Goal: Task Accomplishment & Management: Complete application form

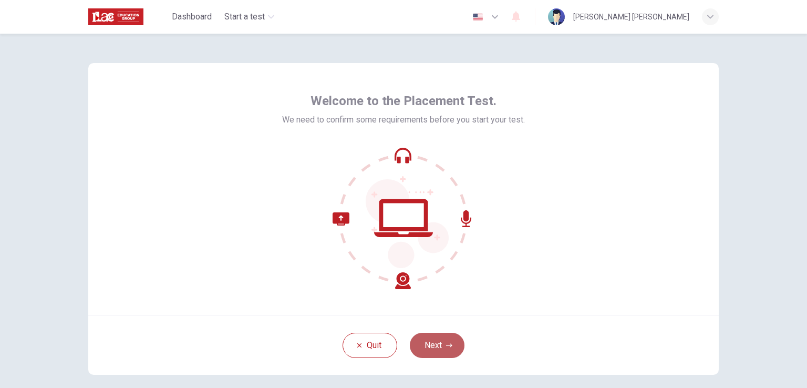
click at [455, 349] on button "Next" at bounding box center [437, 345] width 55 height 25
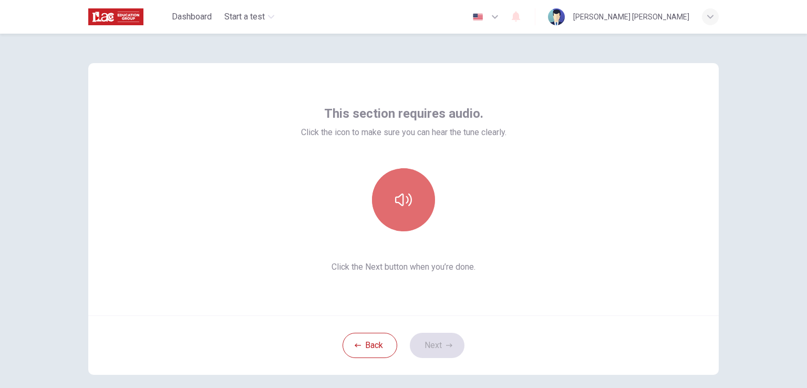
click at [401, 197] on icon "button" at bounding box center [403, 199] width 17 height 17
click at [408, 207] on icon "button" at bounding box center [403, 199] width 17 height 17
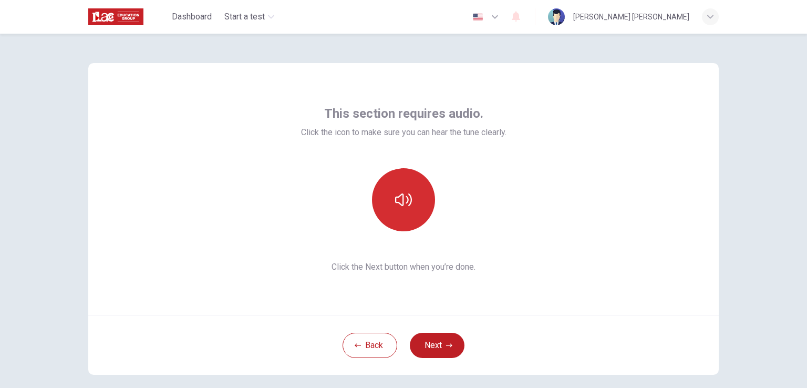
click at [408, 207] on icon "button" at bounding box center [403, 199] width 17 height 17
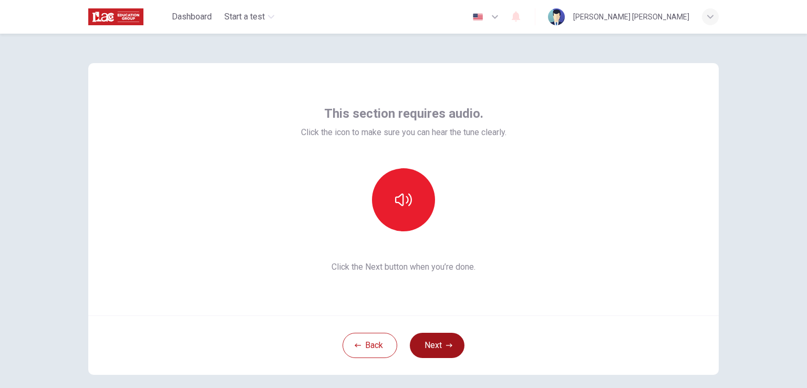
click at [441, 348] on button "Next" at bounding box center [437, 345] width 55 height 25
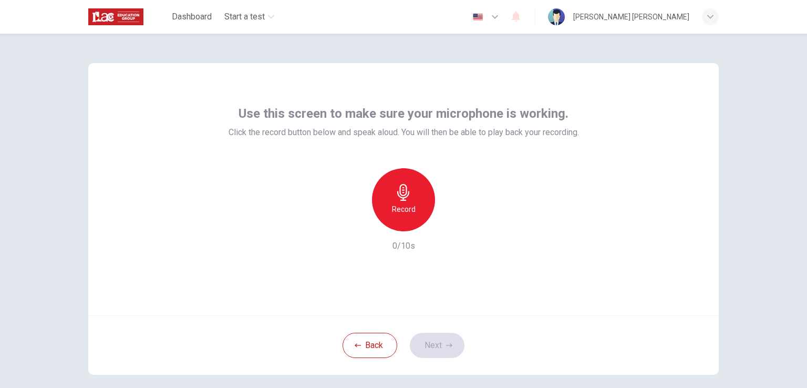
click at [377, 111] on span "Use this screen to make sure your microphone is working." at bounding box center [403, 113] width 330 height 17
click at [377, 112] on span "Use this screen to make sure your microphone is working." at bounding box center [403, 113] width 330 height 17
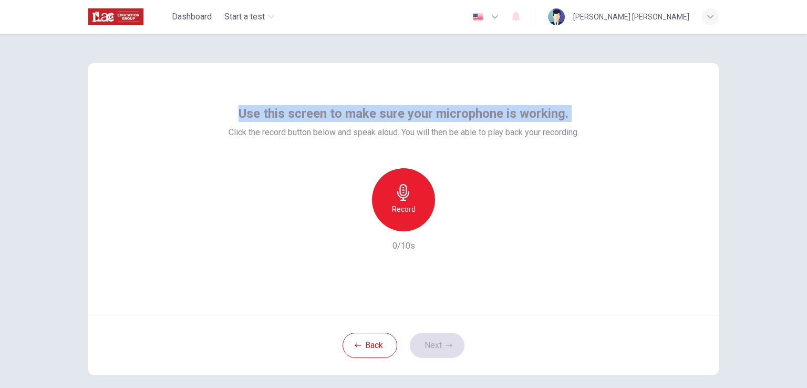
click at [377, 112] on span "Use this screen to make sure your microphone is working." at bounding box center [403, 113] width 330 height 17
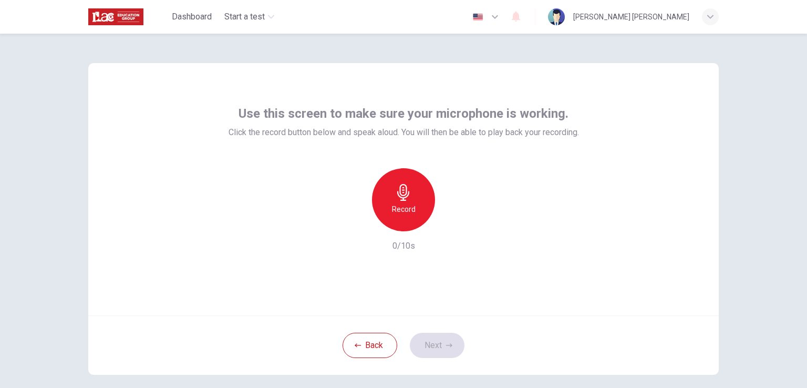
click at [302, 143] on div "Use this screen to make sure your microphone is working. Click the record butto…" at bounding box center [404, 178] width 350 height 147
click at [315, 110] on span "Use this screen to make sure your microphone is working." at bounding box center [403, 113] width 330 height 17
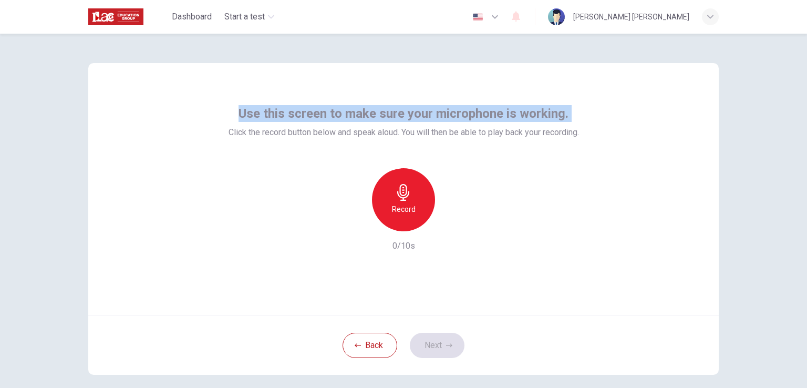
click at [315, 110] on span "Use this screen to make sure your microphone is working." at bounding box center [403, 113] width 330 height 17
copy span "Use this screen to make sure your microphone is working."
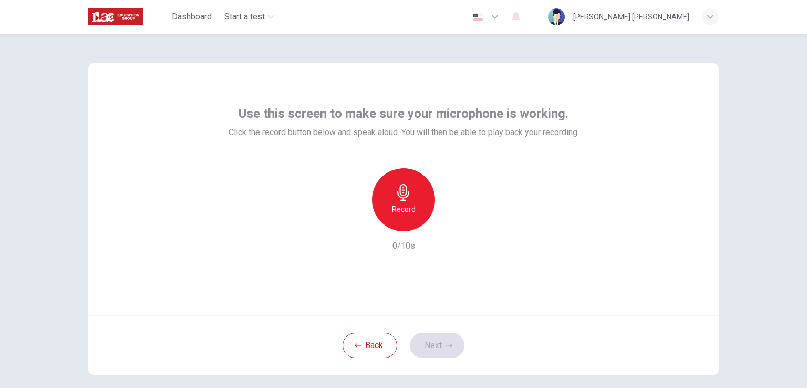
click at [302, 128] on span "Click the record button below and speak aloud. You will then be able to play ba…" at bounding box center [404, 132] width 350 height 13
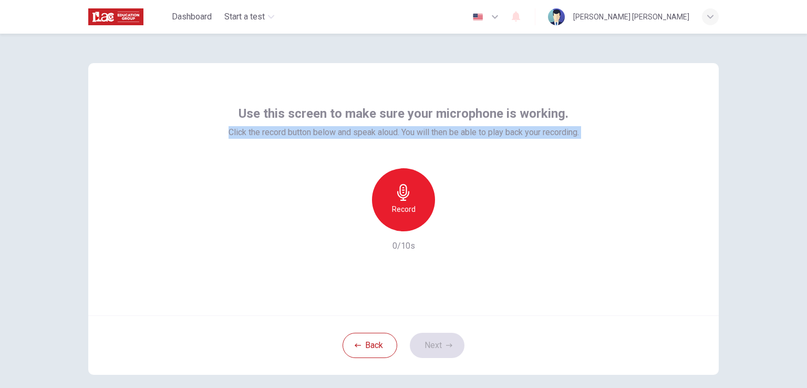
click at [302, 128] on span "Click the record button below and speak aloud. You will then be able to play ba…" at bounding box center [404, 132] width 350 height 13
copy div "Click the record button below and speak aloud. You will then be able to play ba…"
click at [406, 207] on h6 "Record" at bounding box center [404, 209] width 24 height 13
click at [411, 200] on div "Stop" at bounding box center [403, 199] width 63 height 63
click at [434, 229] on div "button" at bounding box center [434, 226] width 0 height 8
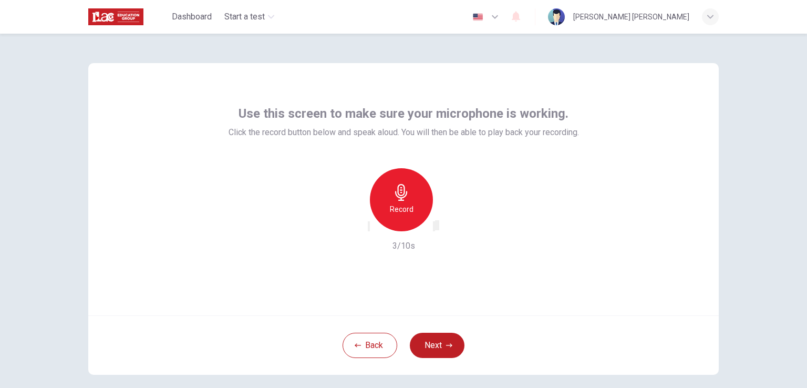
click at [439, 298] on div "Use this screen to make sure your microphone is working. Click the record butto…" at bounding box center [403, 189] width 630 height 252
click at [340, 264] on div "Use this screen to make sure your microphone is working. Click the record butto…" at bounding box center [403, 189] width 630 height 252
click at [369, 229] on icon "button" at bounding box center [369, 229] width 0 height 0
click at [407, 195] on icon "button" at bounding box center [403, 192] width 17 height 17
click at [412, 211] on div "Stop" at bounding box center [403, 199] width 63 height 63
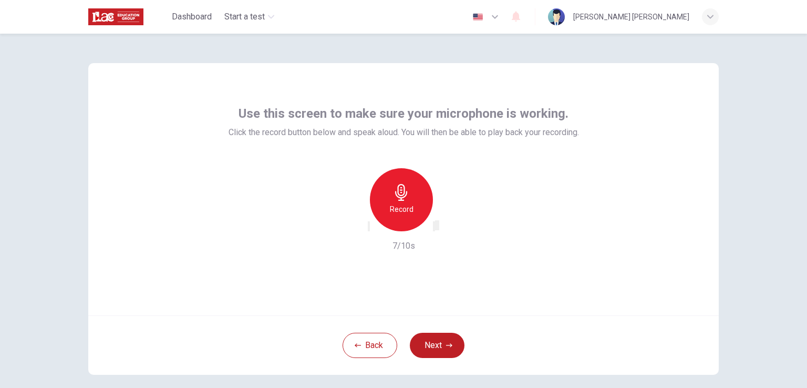
click at [434, 229] on icon "button" at bounding box center [434, 229] width 0 height 0
click at [439, 341] on button "Next" at bounding box center [437, 345] width 55 height 25
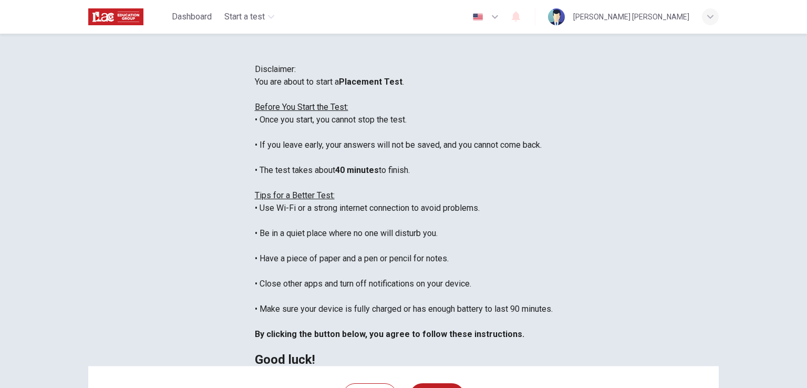
click at [339, 87] on b "Placement Test" at bounding box center [371, 82] width 64 height 10
click at [255, 154] on div "Disclaimer: You are about to start a Placement Test . Before You Start the Test…" at bounding box center [404, 214] width 298 height 303
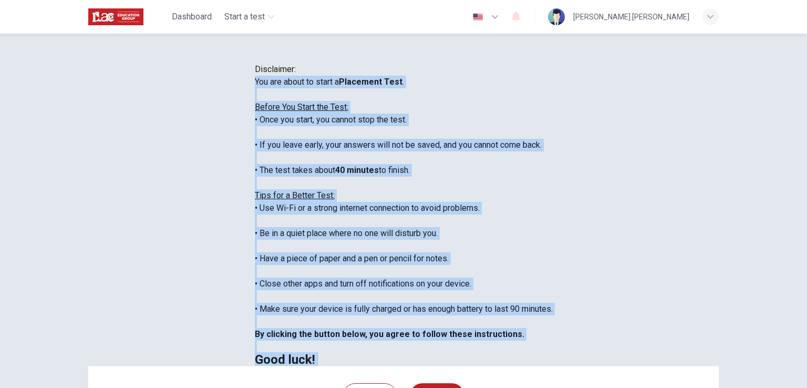
scroll to position [12, 0]
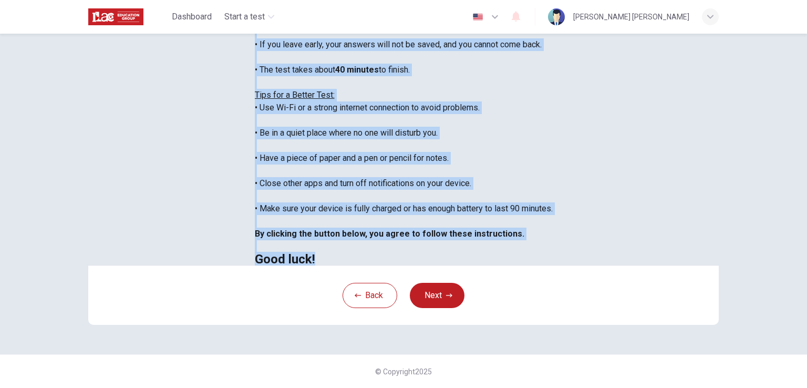
drag, startPoint x: 181, startPoint y: 151, endPoint x: 441, endPoint y: 227, distance: 271.6
click at [441, 227] on div "You are about to start a Placement Test . Before You Start the Test: • Once you…" at bounding box center [404, 120] width 298 height 290
copy div "You are about to start a Placement Test . Before You Start the Test: • Once you…"
click at [341, 90] on div "You are about to start a Placement Test . Before You Start the Test: • Once you…" at bounding box center [404, 120] width 298 height 290
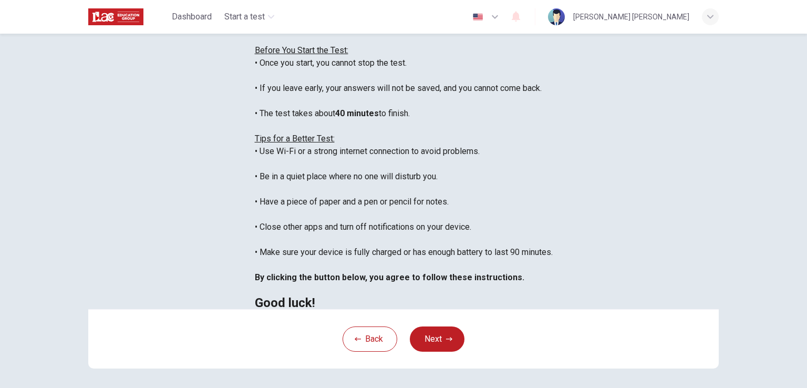
scroll to position [53, 0]
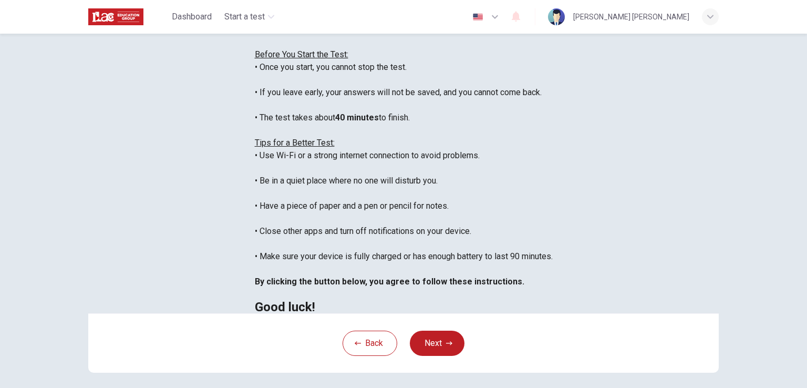
click at [271, 165] on div "You are about to start a Placement Test . Before You Start the Test: • Once you…" at bounding box center [404, 168] width 298 height 290
click at [335, 122] on b "40 minutes" at bounding box center [357, 117] width 44 height 10
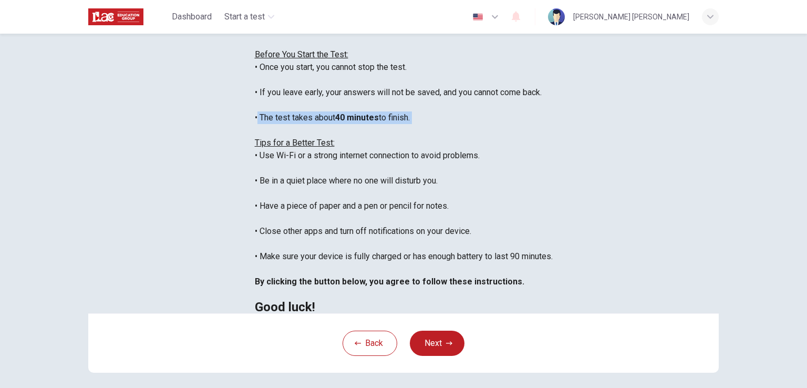
copy div "• The test takes about 40 minutes to finish."
click at [388, 175] on div "You are about to start a Placement Test . Before You Start the Test: • Once you…" at bounding box center [404, 168] width 298 height 290
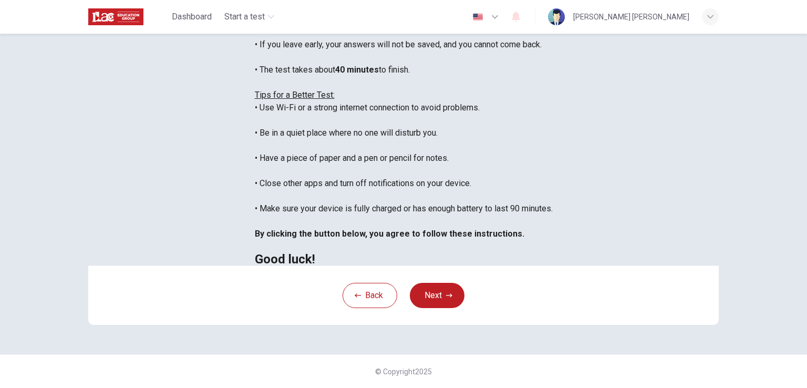
scroll to position [196, 0]
click at [443, 287] on button "Next" at bounding box center [437, 295] width 55 height 25
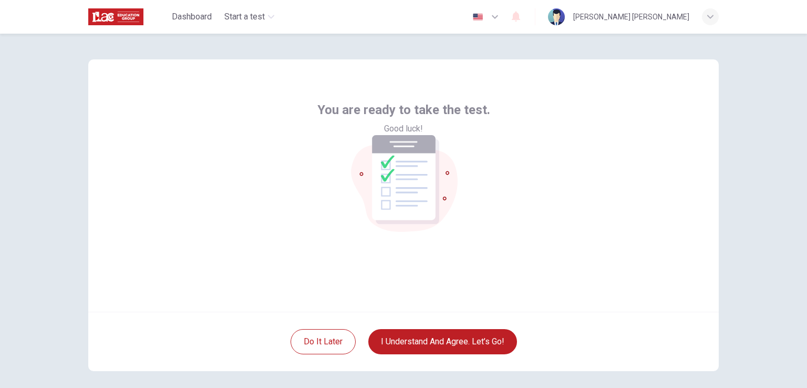
scroll to position [0, 0]
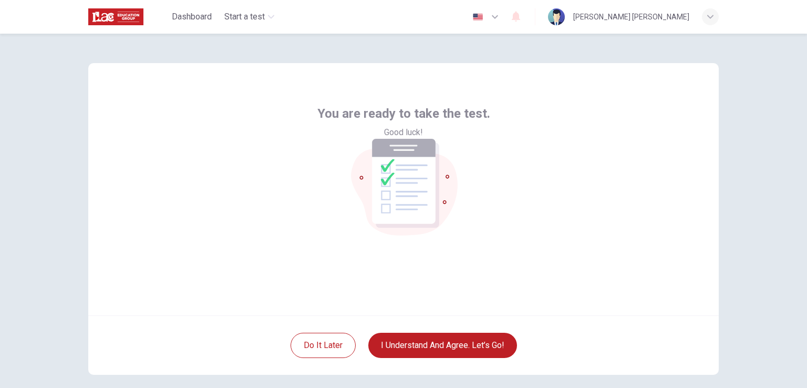
click at [398, 122] on span "You are ready to take the test." at bounding box center [403, 113] width 173 height 17
copy span "You are ready to take the test."
click at [404, 139] on span "Good luck!" at bounding box center [403, 132] width 39 height 13
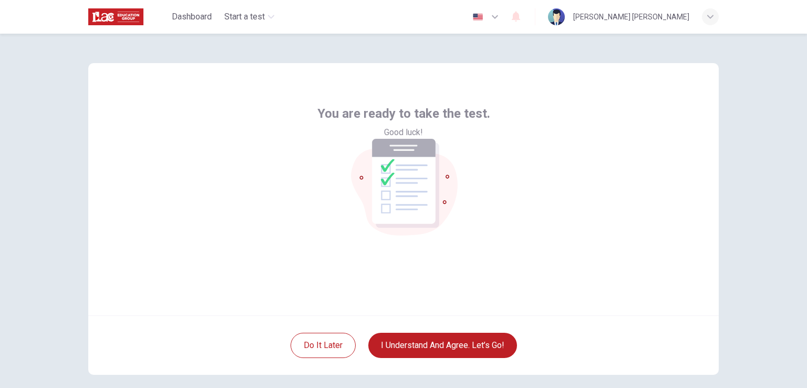
click at [432, 297] on div "You are ready to take the test. Good luck!" at bounding box center [403, 189] width 630 height 252
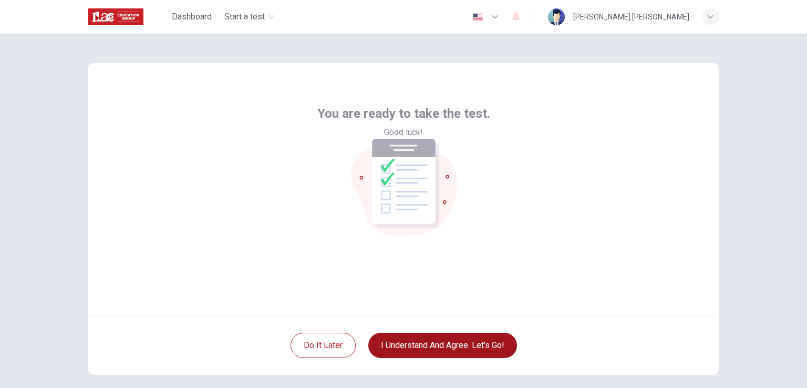
drag, startPoint x: 431, startPoint y: 298, endPoint x: 423, endPoint y: 347, distance: 49.9
click at [430, 299] on div "You are ready to take the test. Good luck!" at bounding box center [403, 189] width 630 height 252
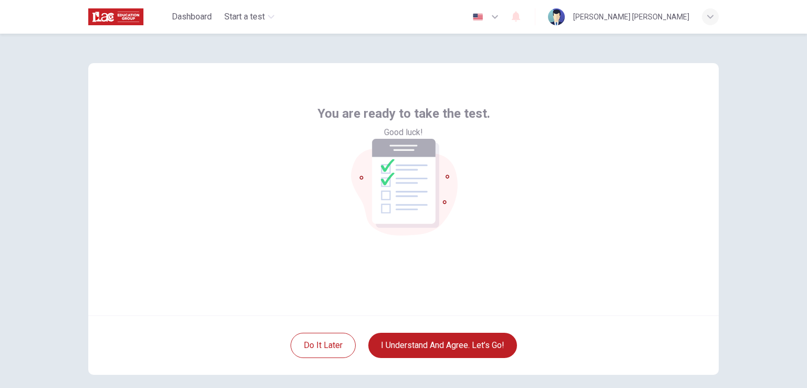
click at [475, 283] on div "You are ready to take the test. Good luck!" at bounding box center [403, 189] width 630 height 252
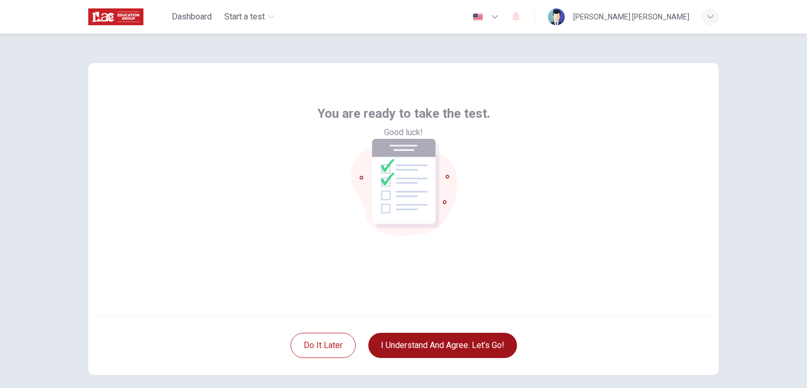
click at [471, 337] on button "I understand and agree. Let’s go!" at bounding box center [442, 345] width 149 height 25
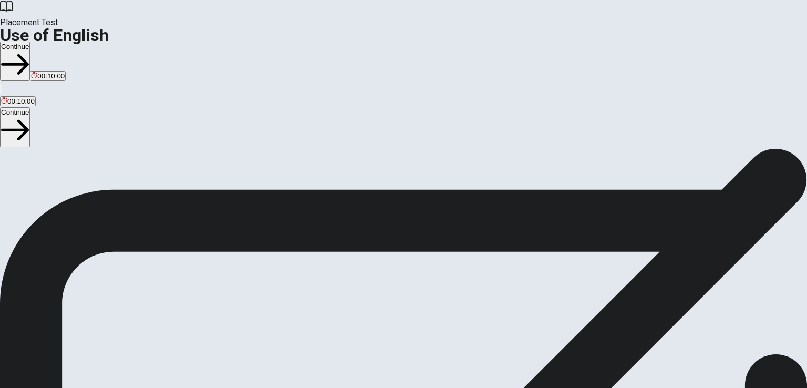
drag, startPoint x: 116, startPoint y: 129, endPoint x: 307, endPoint y: 285, distance: 246.4
click at [259, 285] on span "You will answer 30 questions in total: • 15 grammar questions • 15 vocabulary q…" at bounding box center [129, 248] width 259 height 199
drag, startPoint x: 116, startPoint y: 132, endPoint x: 248, endPoint y: 213, distance: 155.9
click at [248, 213] on span "You will answer 30 questions in total: • 15 grammar questions • 15 vocabulary q…" at bounding box center [129, 248] width 259 height 199
click at [152, 148] on div "Use of English Section Directions You will answer 30 questions in total: • 15 g…" at bounding box center [403, 249] width 807 height 202
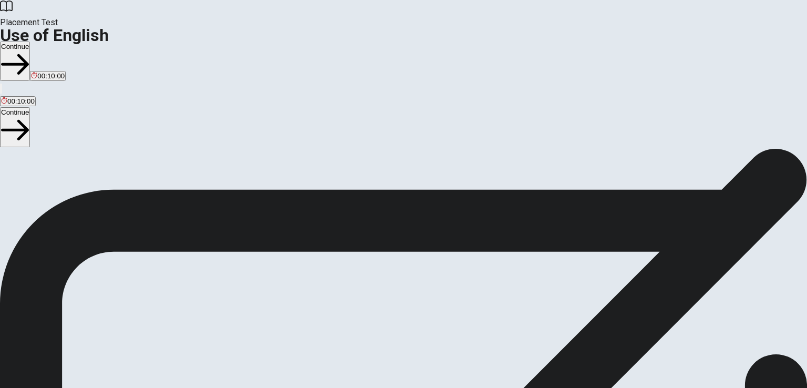
click at [171, 150] on span "You will answer 30 questions in total: • 15 grammar questions • 15 vocabulary q…" at bounding box center [129, 248] width 259 height 199
click at [217, 149] on span "You will answer 30 questions in total: • 15 grammar questions • 15 vocabulary q…" at bounding box center [129, 248] width 259 height 199
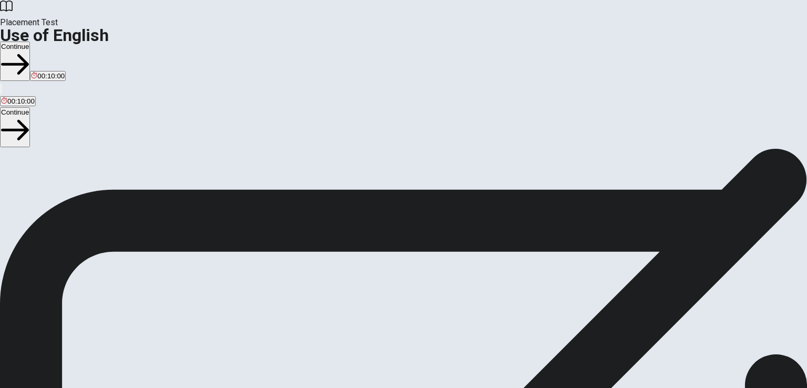
click at [217, 149] on span "You will answer 30 questions in total: • 15 grammar questions • 15 vocabulary q…" at bounding box center [129, 248] width 259 height 199
click at [216, 149] on span "You will answer 30 questions in total: • 15 grammar questions • 15 vocabulary q…" at bounding box center [129, 248] width 259 height 199
click at [247, 149] on span "You will answer 30 questions in total: • 15 grammar questions • 15 vocabulary q…" at bounding box center [129, 248] width 259 height 199
click at [259, 160] on span "You will answer 30 questions in total: • 15 grammar questions • 15 vocabulary q…" at bounding box center [129, 248] width 259 height 199
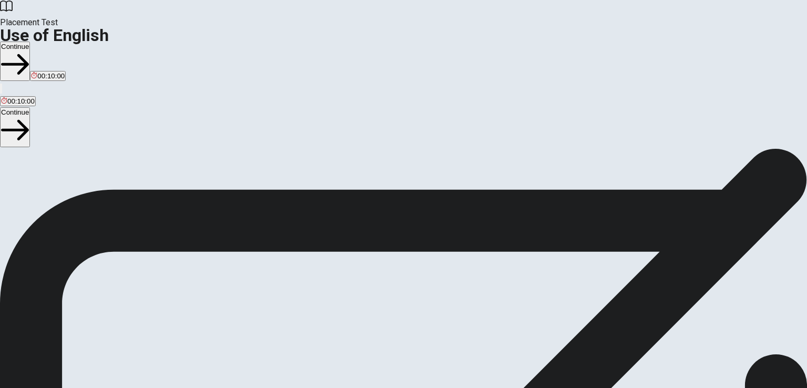
click at [214, 149] on span "You will answer 30 questions in total: • 15 grammar questions • 15 vocabulary q…" at bounding box center [129, 248] width 259 height 199
click at [189, 186] on span "You will answer 30 questions in total: • 15 grammar questions • 15 vocabulary q…" at bounding box center [129, 248] width 259 height 199
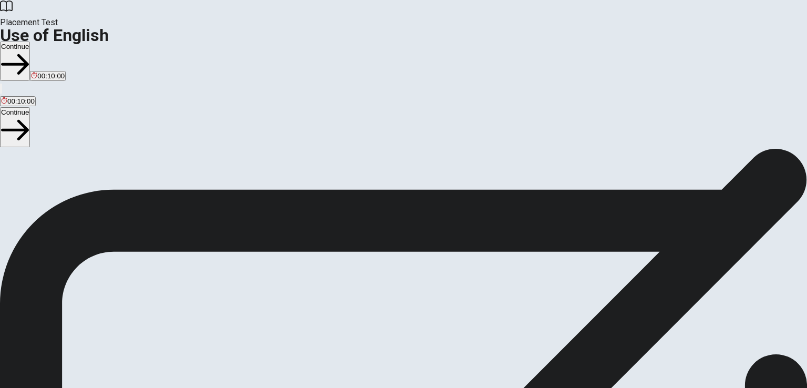
click at [189, 186] on span "You will answer 30 questions in total: • 15 grammar questions • 15 vocabulary q…" at bounding box center [129, 248] width 259 height 199
drag, startPoint x: 127, startPoint y: 137, endPoint x: 231, endPoint y: 158, distance: 105.6
click at [231, 158] on span "You will answer 30 questions in total: • 15 grammar questions • 15 vocabulary q…" at bounding box center [129, 248] width 259 height 199
click at [231, 159] on span "You will answer 30 questions in total: • 15 grammar questions • 15 vocabulary q…" at bounding box center [129, 248] width 259 height 199
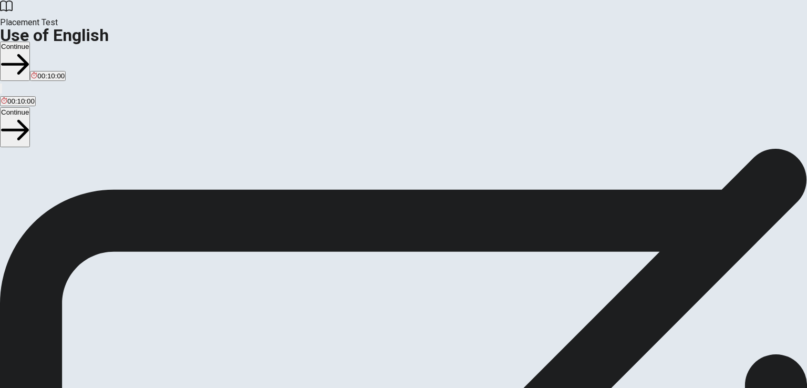
drag, startPoint x: 180, startPoint y: 157, endPoint x: 210, endPoint y: 169, distance: 32.5
click at [210, 169] on span "You will answer 30 questions in total: • 15 grammar questions • 15 vocabulary q…" at bounding box center [129, 248] width 259 height 199
drag, startPoint x: 210, startPoint y: 169, endPoint x: 216, endPoint y: 186, distance: 18.0
click at [212, 170] on span "You will answer 30 questions in total: • 15 grammar questions • 15 vocabulary q…" at bounding box center [129, 248] width 259 height 199
click at [216, 187] on span "You will answer 30 questions in total: • 15 grammar questions • 15 vocabulary q…" at bounding box center [129, 248] width 259 height 199
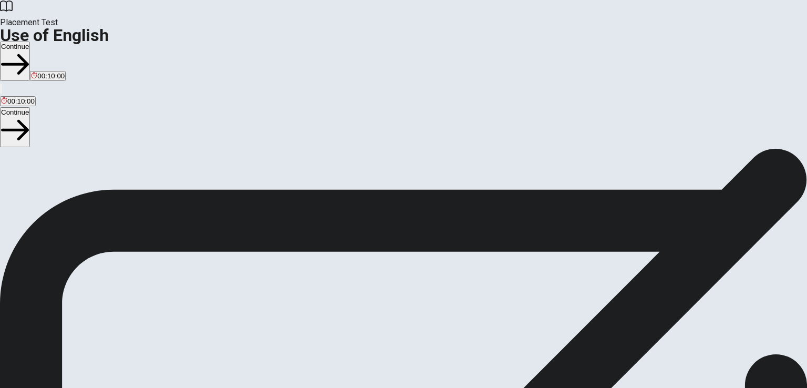
click at [216, 187] on span "You will answer 30 questions in total: • 15 grammar questions • 15 vocabulary q…" at bounding box center [129, 248] width 259 height 199
click at [192, 192] on span "You will answer 30 questions in total: • 15 grammar questions • 15 vocabulary q…" at bounding box center [129, 248] width 259 height 199
click at [132, 151] on span "You will answer 30 questions in total: • 15 grammar questions • 15 vocabulary q…" at bounding box center [129, 248] width 259 height 199
click at [132, 150] on span "You will answer 30 questions in total: • 15 grammar questions • 15 vocabulary q…" at bounding box center [129, 248] width 259 height 199
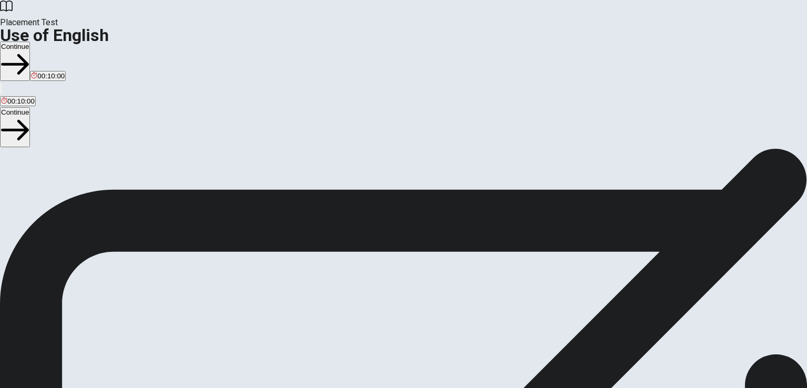
click at [137, 154] on span "You will answer 30 questions in total: • 15 grammar questions • 15 vocabulary q…" at bounding box center [129, 248] width 259 height 199
click at [30, 41] on button "Continue" at bounding box center [15, 60] width 30 height 39
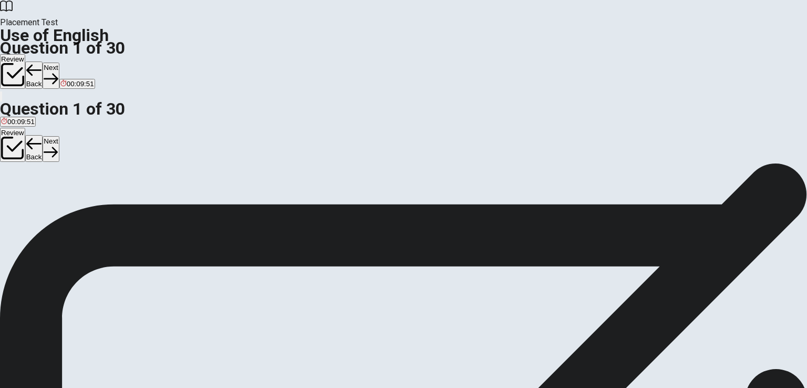
click at [35, 197] on div "B" at bounding box center [27, 193] width 15 height 8
click at [59, 63] on button "Next" at bounding box center [51, 76] width 16 height 26
drag, startPoint x: 400, startPoint y: 132, endPoint x: 439, endPoint y: 133, distance: 38.9
click at [137, 177] on span "I ____ my favorite book last summer." at bounding box center [68, 182] width 137 height 10
click at [77, 205] on span "have read" at bounding box center [61, 201] width 31 height 8
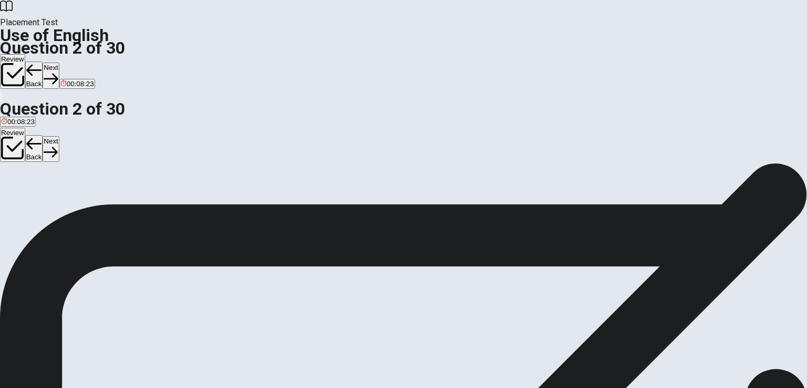
click at [59, 63] on button "Next" at bounding box center [51, 76] width 16 height 26
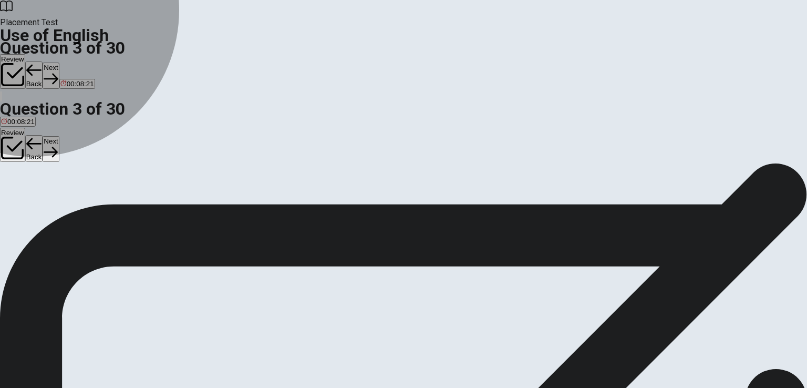
click at [16, 197] on span "have" at bounding box center [8, 201] width 15 height 8
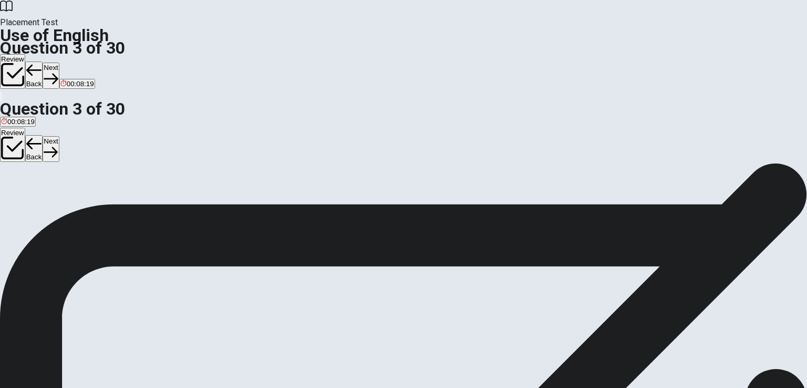
click at [143, 177] on span "They ____ finished cleaning the house." at bounding box center [71, 182] width 143 height 10
drag, startPoint x: 319, startPoint y: 134, endPoint x: 364, endPoint y: 134, distance: 44.7
click at [143, 177] on span "They ____ finished cleaning the house." at bounding box center [71, 182] width 143 height 10
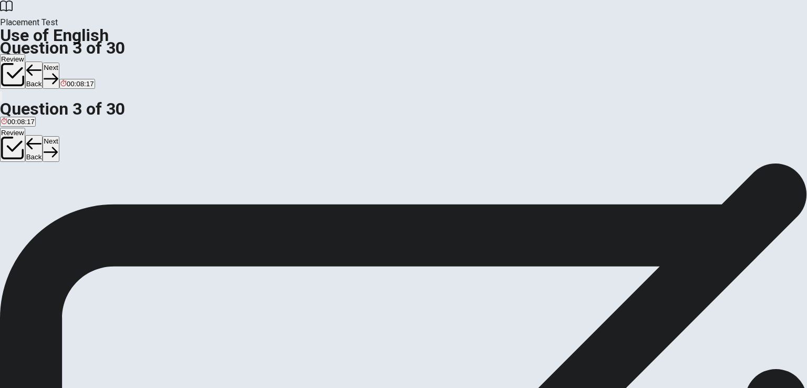
click at [143, 177] on span "They ____ finished cleaning the house." at bounding box center [71, 182] width 143 height 10
click at [46, 200] on button "B did have" at bounding box center [31, 197] width 28 height 18
click at [59, 63] on button "Next" at bounding box center [51, 76] width 16 height 26
click at [38, 205] on span "Is" at bounding box center [35, 201] width 5 height 8
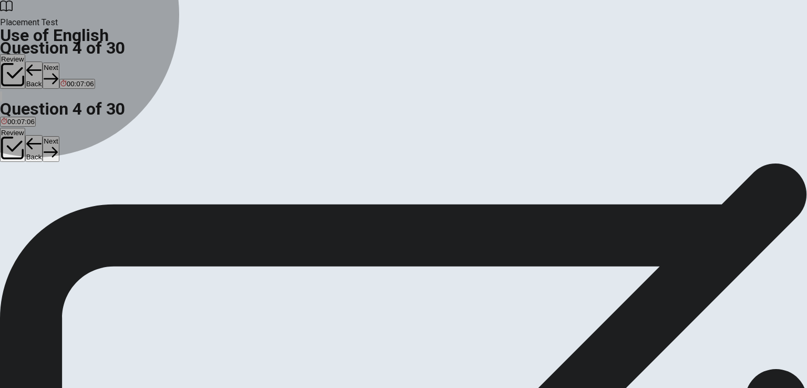
click at [30, 205] on span "Does" at bounding box center [22, 201] width 16 height 8
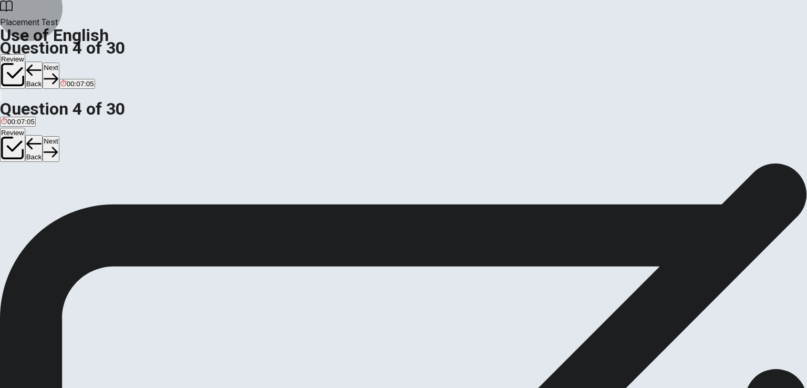
click at [59, 63] on button "Next" at bounding box center [51, 76] width 16 height 26
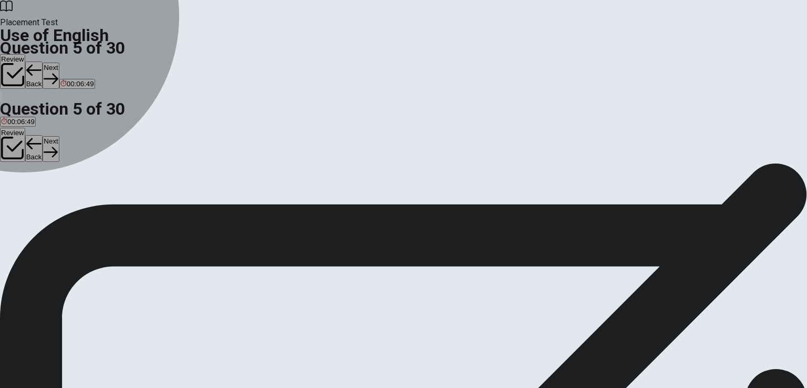
click at [65, 206] on button "D pool" at bounding box center [56, 197] width 15 height 18
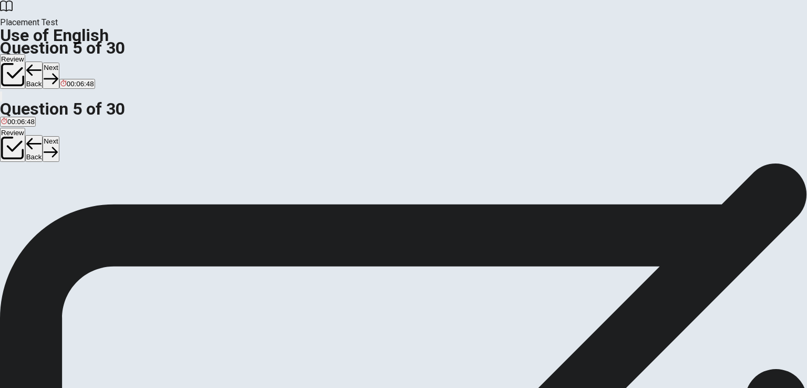
click at [58, 71] on icon "button" at bounding box center [51, 78] width 14 height 14
click at [17, 197] on span "listen" at bounding box center [9, 201] width 16 height 8
click at [41, 63] on button "Next" at bounding box center [33, 76] width 16 height 26
click at [34, 201] on span "eats" at bounding box center [26, 201] width 13 height 8
click at [59, 63] on button "Next" at bounding box center [51, 76] width 16 height 26
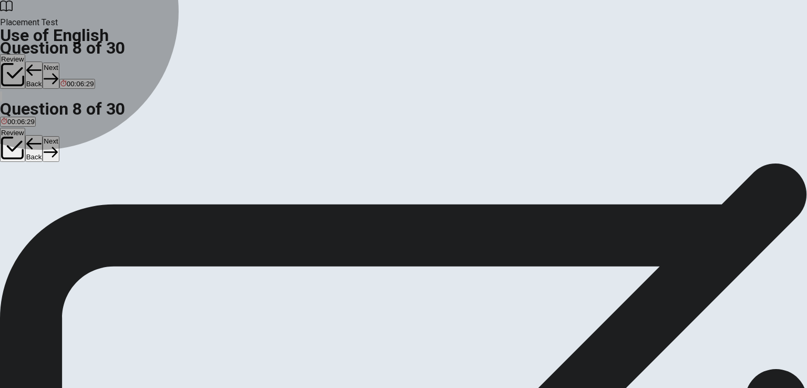
click at [49, 205] on span "clean" at bounding box center [40, 201] width 17 height 8
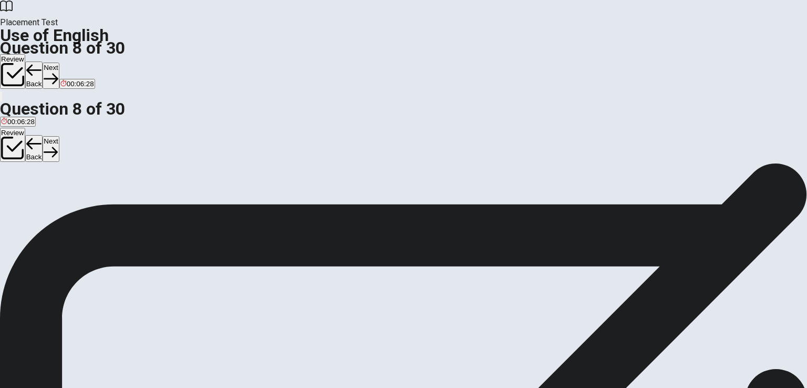
click at [59, 63] on button "Next" at bounding box center [51, 76] width 16 height 26
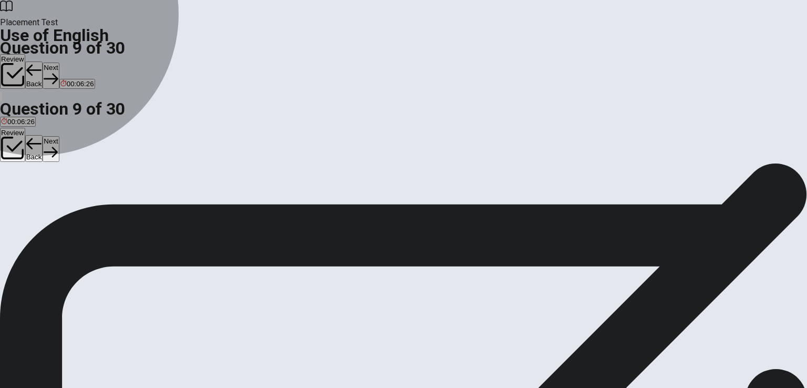
click at [18, 197] on span "walks" at bounding box center [9, 201] width 17 height 8
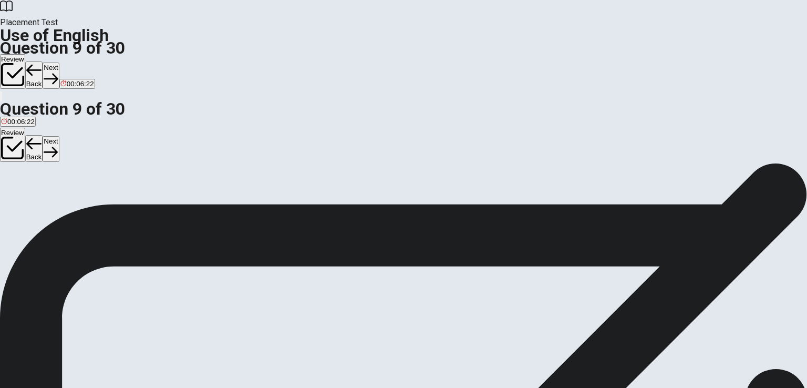
click at [40, 203] on button "B drinks" at bounding box center [29, 197] width 21 height 18
click at [59, 63] on button "Next" at bounding box center [51, 76] width 16 height 26
click at [85, 177] on span "He ____ me last week." at bounding box center [42, 182] width 85 height 10
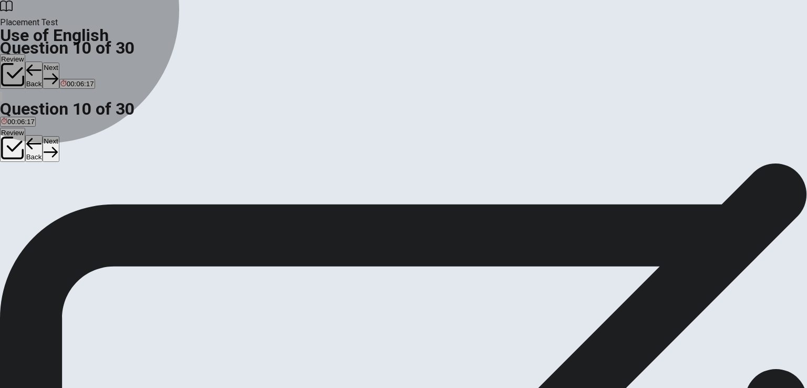
click at [19, 197] on span "called" at bounding box center [10, 201] width 18 height 8
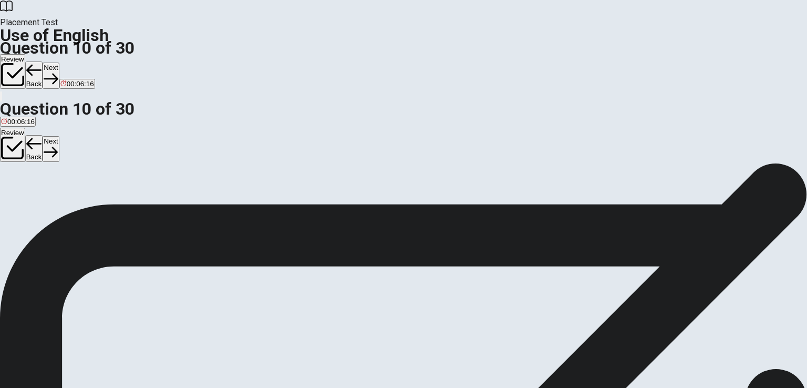
click at [59, 63] on button "Next" at bounding box center [51, 76] width 16 height 26
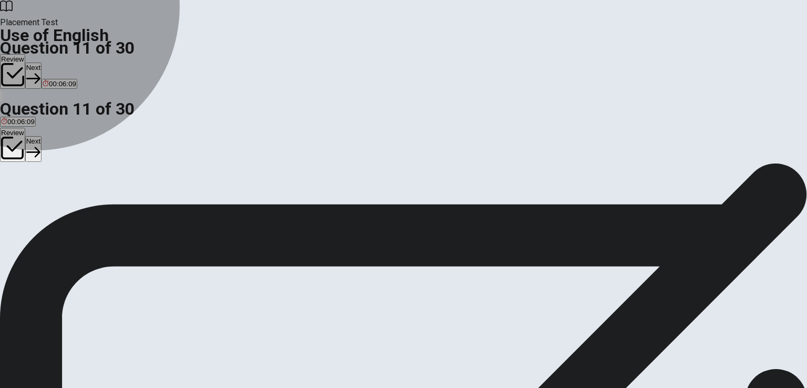
click at [28, 198] on span "Does" at bounding box center [20, 201] width 16 height 8
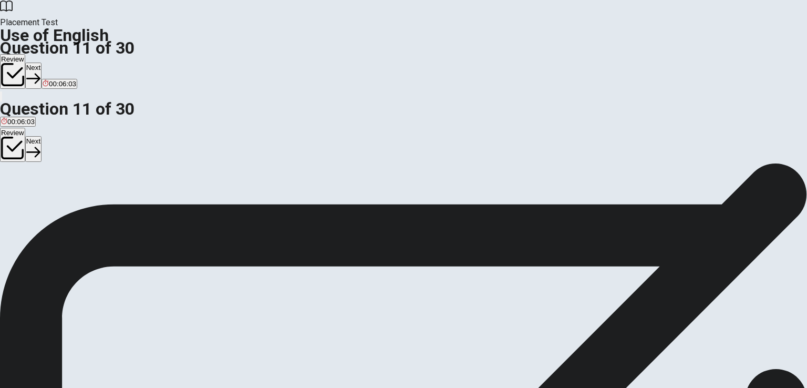
click at [41, 63] on button "Next" at bounding box center [33, 76] width 16 height 26
drag, startPoint x: 345, startPoint y: 139, endPoint x: 355, endPoint y: 136, distance: 11.0
click at [195, 177] on span "She ___ in [GEOGRAPHIC_DATA] for three years now." at bounding box center [97, 182] width 195 height 10
drag, startPoint x: 361, startPoint y: 136, endPoint x: 396, endPoint y: 141, distance: 35.5
click at [396, 163] on div "Question 12 She ___ in [GEOGRAPHIC_DATA] for three years now. A living B has li…" at bounding box center [403, 185] width 807 height 44
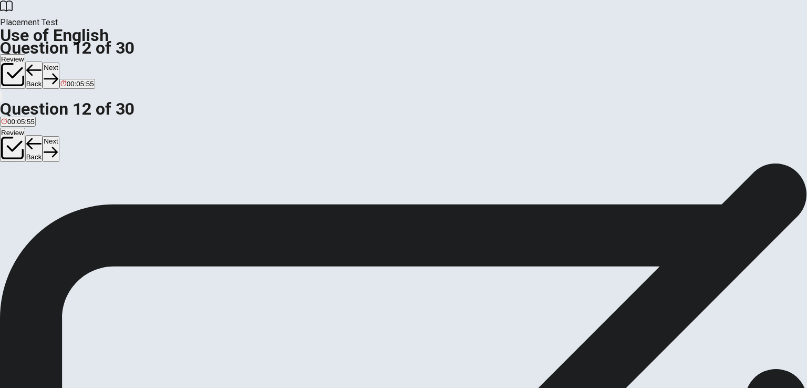
drag, startPoint x: 376, startPoint y: 135, endPoint x: 424, endPoint y: 135, distance: 48.3
click at [195, 177] on span "She ___ in [GEOGRAPHIC_DATA] for three years now." at bounding box center [97, 182] width 195 height 10
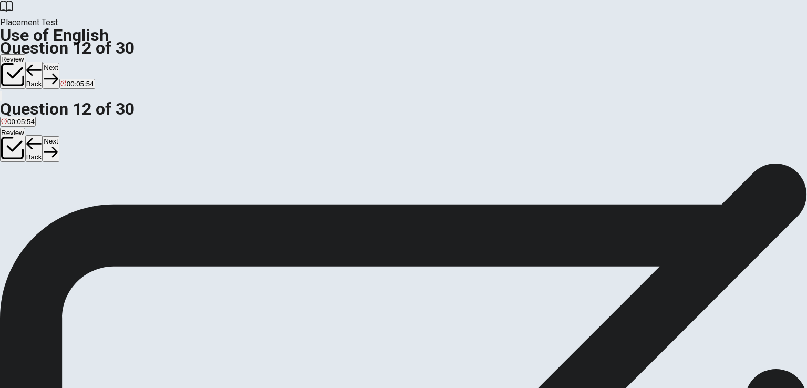
click at [195, 177] on span "She ___ in [GEOGRAPHIC_DATA] for three years now." at bounding box center [97, 182] width 195 height 10
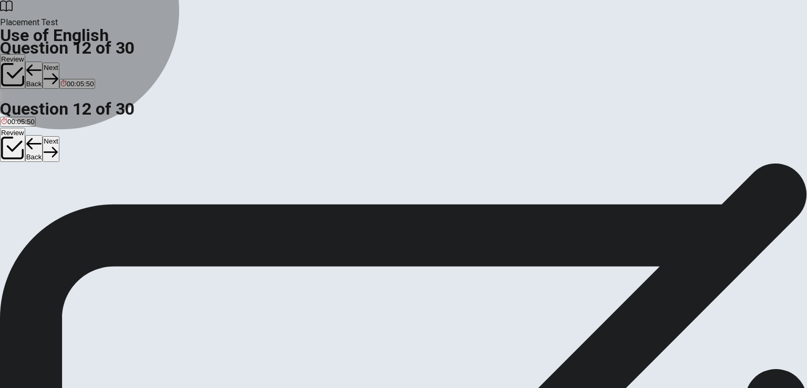
click at [111, 205] on span "has been living" at bounding box center [88, 201] width 47 height 8
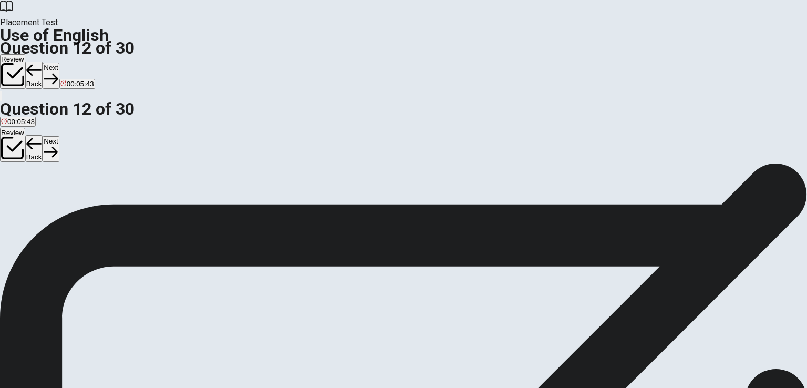
click at [59, 63] on button "Next" at bounding box center [51, 76] width 16 height 26
drag, startPoint x: 348, startPoint y: 137, endPoint x: 378, endPoint y: 137, distance: 30.5
click at [158, 177] on span "They ___ a party for his birthday last week." at bounding box center [79, 182] width 158 height 10
drag, startPoint x: 381, startPoint y: 137, endPoint x: 397, endPoint y: 137, distance: 15.8
click at [158, 177] on span "They ___ a party for his birthday last week." at bounding box center [79, 182] width 158 height 10
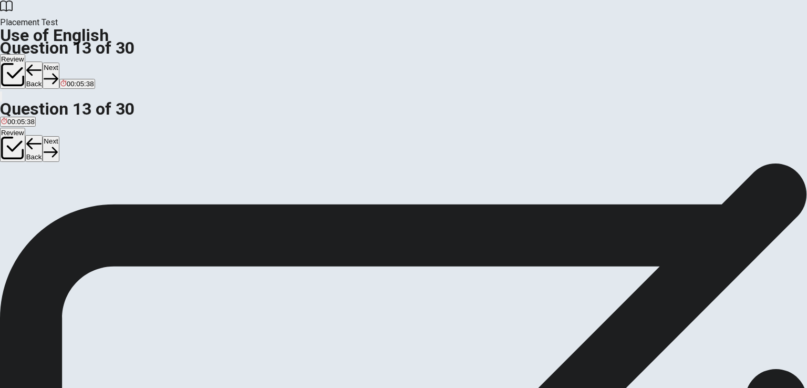
click at [158, 177] on span "They ___ a party for his birthday last week." at bounding box center [79, 182] width 158 height 10
click at [66, 205] on span "had" at bounding box center [61, 201] width 12 height 8
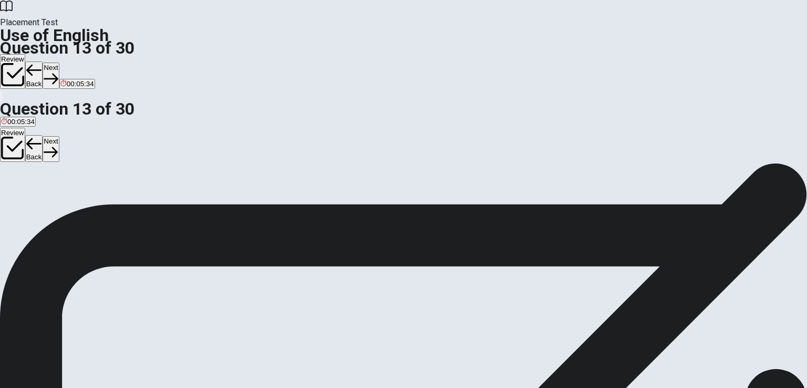
click at [59, 63] on button "Next" at bounding box center [51, 76] width 16 height 26
click at [12, 197] on span "Are" at bounding box center [6, 201] width 11 height 8
click at [59, 63] on button "Next" at bounding box center [51, 76] width 16 height 26
click at [33, 205] on span "belt" at bounding box center [28, 201] width 12 height 8
click at [58, 71] on icon "button" at bounding box center [51, 78] width 14 height 14
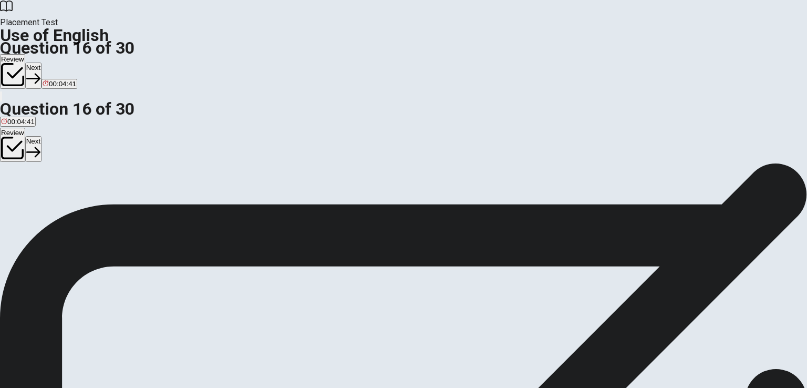
click at [120, 177] on span "The opposite of "smooth" is ___." at bounding box center [60, 182] width 120 height 10
click at [19, 197] on span "rough" at bounding box center [10, 201] width 18 height 8
click at [41, 63] on button "Next" at bounding box center [33, 76] width 16 height 26
click at [129, 177] on span "An “infrequent” event happens ___." at bounding box center [64, 182] width 129 height 10
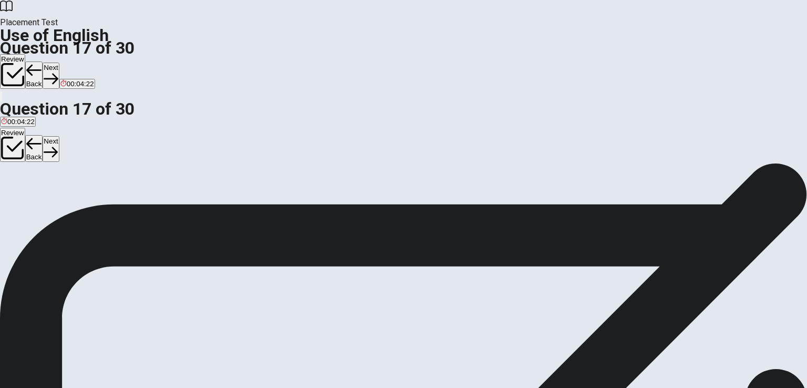
click at [17, 197] on span "often" at bounding box center [9, 201] width 16 height 8
click at [59, 63] on button "Next" at bounding box center [51, 76] width 16 height 26
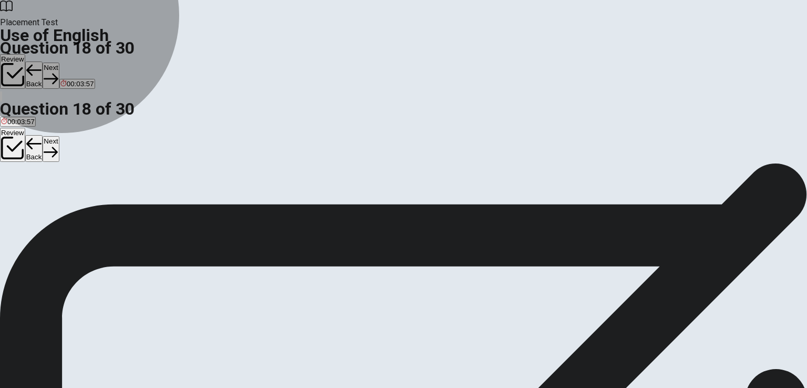
click at [73, 205] on span "stop temporarily" at bounding box center [48, 201] width 50 height 8
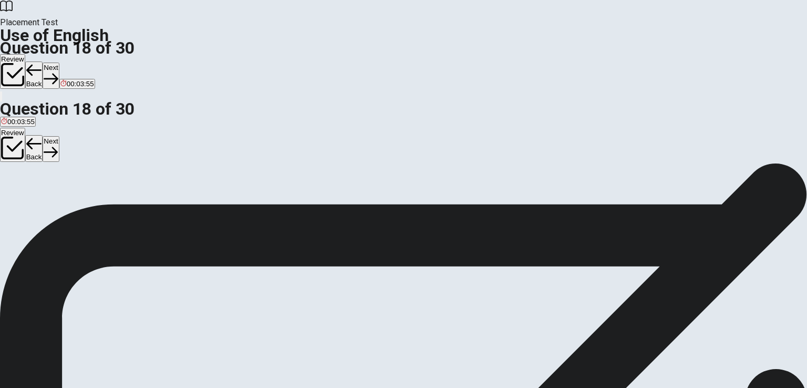
click at [94, 206] on button "C arrive" at bounding box center [83, 197] width 19 height 18
click at [58, 71] on icon "button" at bounding box center [51, 78] width 14 height 14
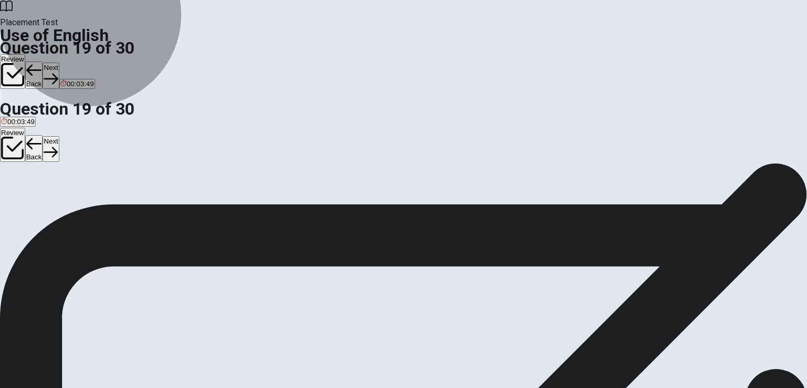
click at [117, 205] on span "to go somewhere new" at bounding box center [83, 201] width 68 height 8
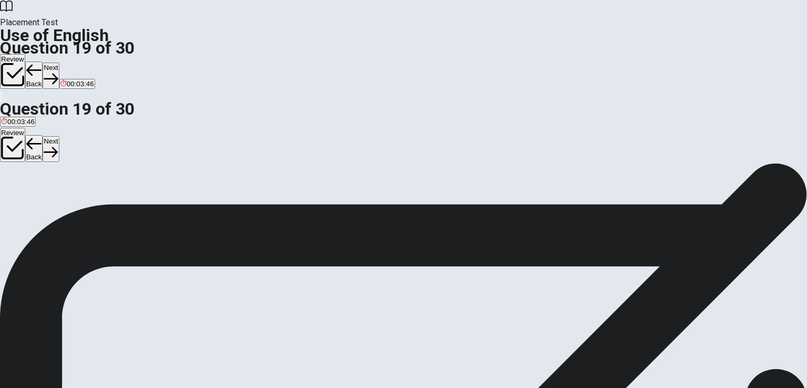
click at [59, 63] on button "Next" at bounding box center [51, 76] width 16 height 26
click at [29, 204] on button "B an" at bounding box center [24, 197] width 10 height 18
click at [59, 63] on button "Next" at bounding box center [51, 76] width 16 height 26
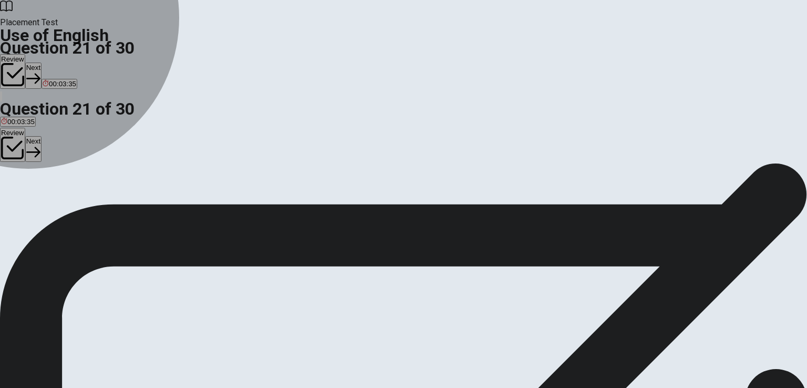
click at [5, 197] on span "a" at bounding box center [4, 201] width 4 height 8
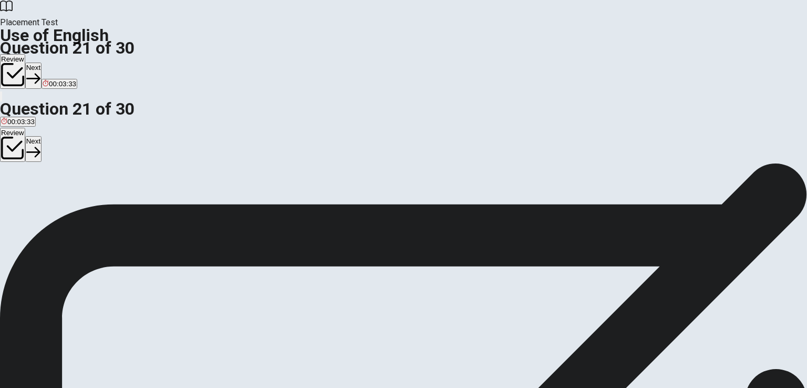
click at [41, 63] on button "Next" at bounding box center [33, 76] width 16 height 26
click at [31, 205] on span "was" at bounding box center [24, 201] width 13 height 8
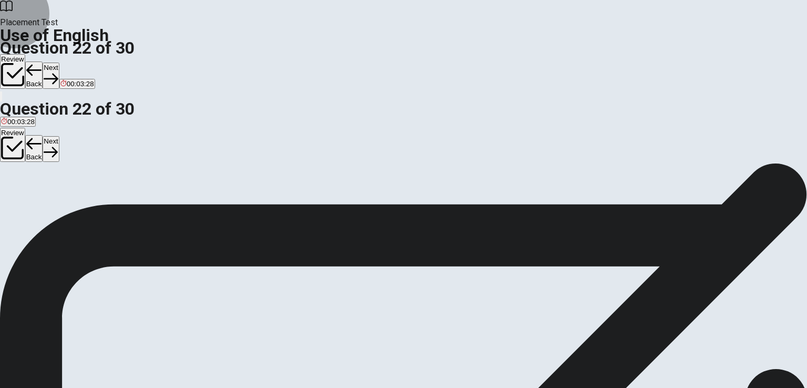
click at [59, 63] on button "Next" at bounding box center [51, 76] width 16 height 26
click at [29, 197] on span "was sent" at bounding box center [15, 201] width 28 height 8
click at [59, 63] on button "Next" at bounding box center [51, 76] width 16 height 26
drag, startPoint x: 407, startPoint y: 135, endPoint x: 471, endPoint y: 135, distance: 64.1
click at [154, 177] on span "She ___ at home because it was snowing." at bounding box center [77, 182] width 154 height 10
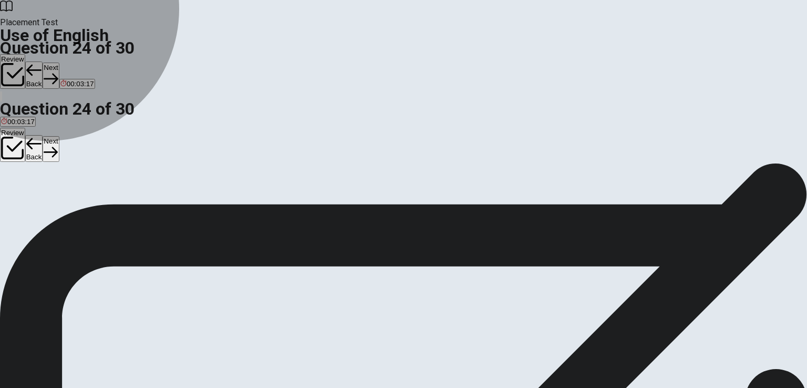
click at [41, 200] on span "staying" at bounding box center [30, 201] width 22 height 8
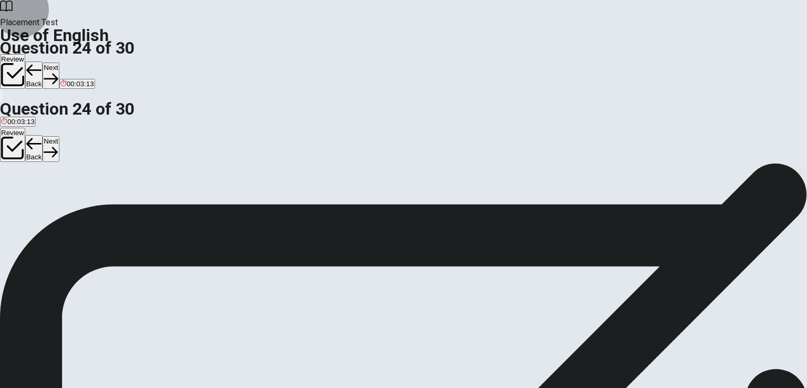
click at [59, 63] on button "Next" at bounding box center [51, 76] width 16 height 26
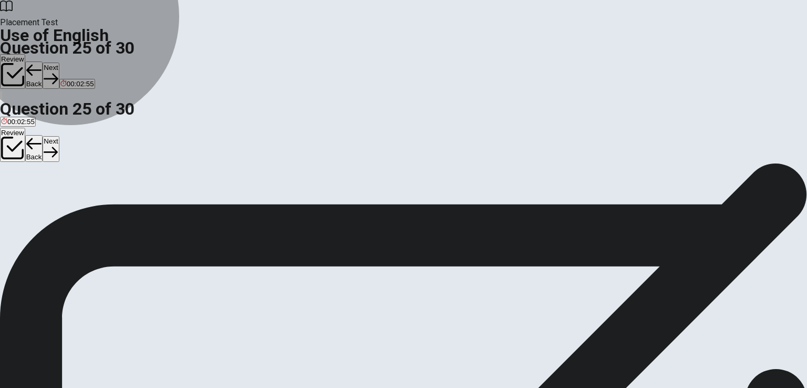
click at [146, 205] on span "leave them alone" at bounding box center [119, 201] width 54 height 8
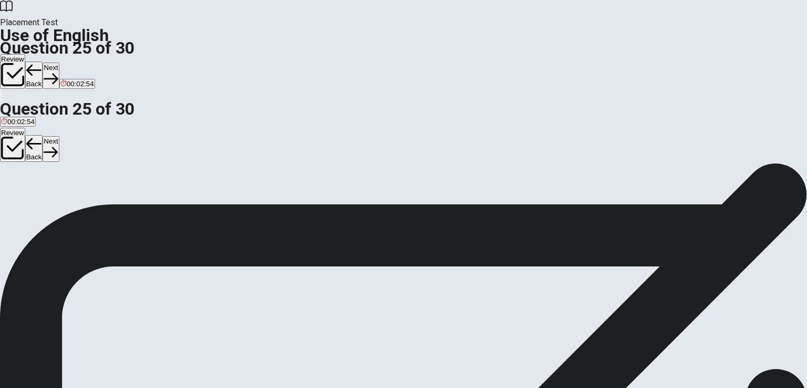
click at [387, 207] on div "A ignore them B agree with them C leave them alone D stop them from speaking" at bounding box center [403, 197] width 807 height 19
click at [224, 205] on span "stop them from speaking" at bounding box center [186, 201] width 77 height 8
click at [59, 63] on button "Next" at bounding box center [51, 76] width 16 height 26
click at [80, 197] on div "D" at bounding box center [72, 193] width 17 height 8
click at [41, 63] on button "Next" at bounding box center [33, 76] width 16 height 26
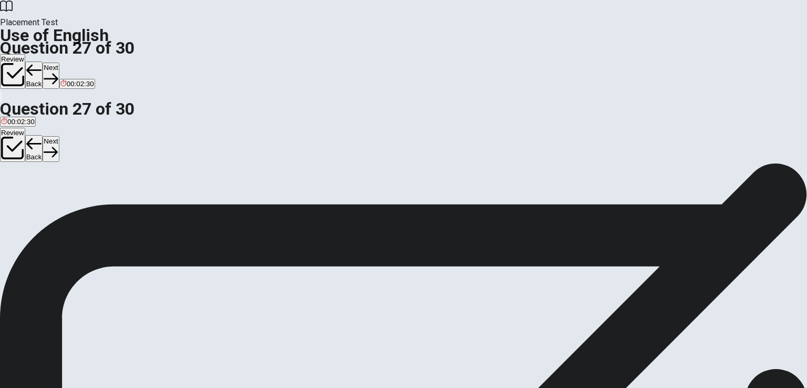
click at [117, 177] on span "The opposite of “depart” is ___." at bounding box center [58, 182] width 117 height 10
click at [74, 206] on button "D stay" at bounding box center [66, 197] width 15 height 18
click at [39, 206] on button "B travel" at bounding box center [28, 197] width 19 height 18
click at [59, 63] on button "Next" at bounding box center [51, 76] width 16 height 26
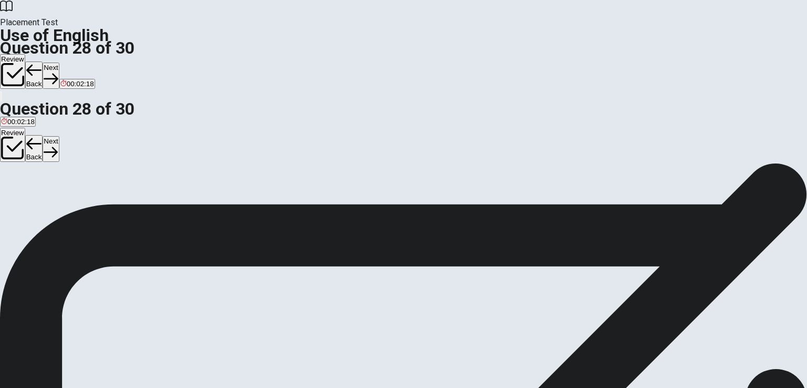
click at [124, 177] on span "Opposite of “complicated” is ___." at bounding box center [62, 182] width 124 height 10
click at [26, 197] on span "detailed" at bounding box center [13, 201] width 25 height 8
click at [59, 63] on button "Next" at bounding box center [51, 76] width 16 height 26
click at [341, 205] on span "to say you will definitely do something" at bounding box center [282, 201] width 117 height 8
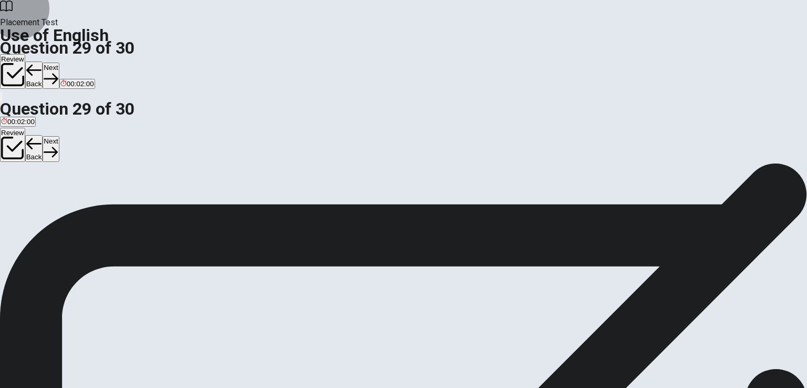
click at [59, 63] on button "Next" at bounding box center [51, 76] width 16 height 26
drag, startPoint x: 366, startPoint y: 136, endPoint x: 457, endPoint y: 136, distance: 91.4
click at [117, 177] on span "We ___ him at the event [DATE]." at bounding box center [58, 182] width 117 height 10
click at [96, 205] on span "will meet" at bounding box center [82, 201] width 27 height 8
click at [58, 71] on icon "button" at bounding box center [51, 78] width 14 height 14
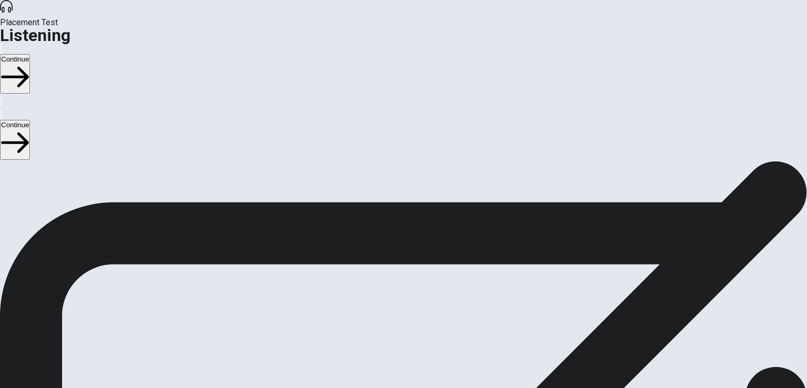
click at [305, 162] on span "There are 3 audio clips in this section. Each clip has 5 questions. Before each…" at bounding box center [253, 242] width 507 height 161
drag, startPoint x: 126, startPoint y: 135, endPoint x: 440, endPoint y: 211, distance: 323.1
click at [440, 211] on span "There are 3 audio clips in this section. Each clip has 5 questions. Before each…" at bounding box center [253, 242] width 507 height 161
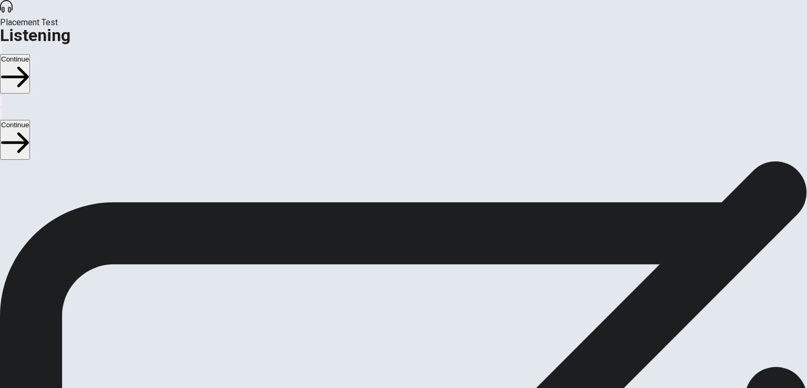
click at [394, 252] on span "There are 3 audio clips in this section. Each clip has 5 questions. Before each…" at bounding box center [253, 242] width 507 height 161
click at [1, 50] on icon "button" at bounding box center [1, 50] width 0 height 0
type input "1"
drag, startPoint x: 607, startPoint y: 38, endPoint x: 650, endPoint y: 43, distance: 43.3
click at [650, 43] on body "This site uses cookies, as explained in our Privacy Policy . If you agree to th…" at bounding box center [403, 194] width 807 height 388
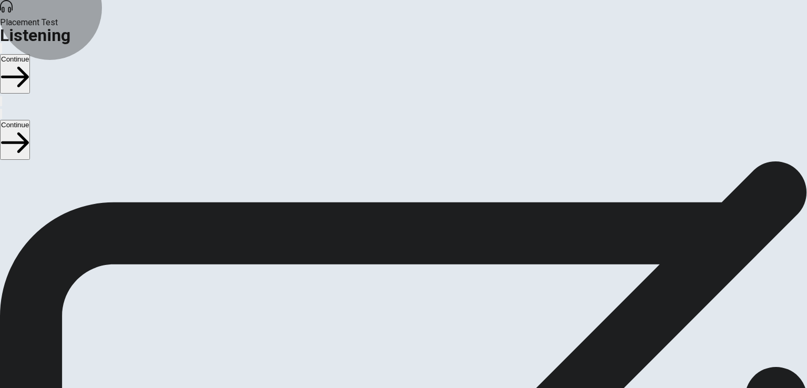
click at [29, 63] on icon "button" at bounding box center [15, 77] width 28 height 28
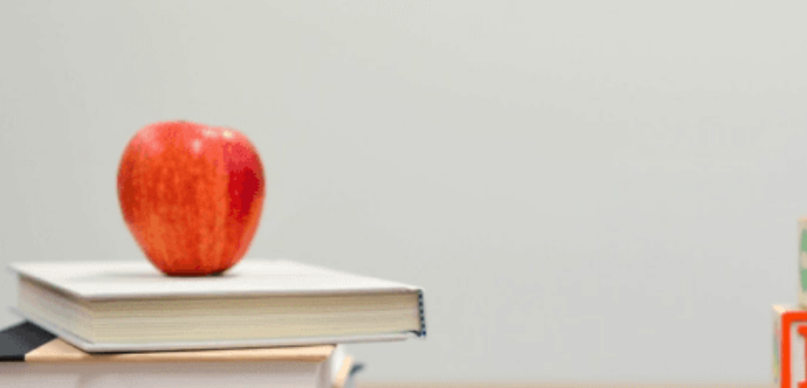
scroll to position [525, 0]
click at [71, 296] on span "Clear and professional" at bounding box center [36, 300] width 70 height 8
click at [157, 252] on span "Both content and design" at bounding box center [119, 256] width 76 height 8
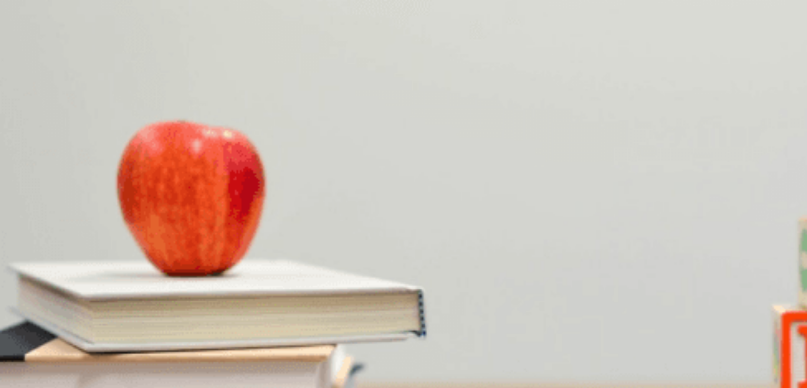
click at [87, 340] on span "She is thankful" at bounding box center [64, 344] width 46 height 8
click at [159, 331] on span "The presentation slides" at bounding box center [122, 335] width 72 height 8
click at [225, 331] on span "The budget proposal" at bounding box center [193, 335] width 64 height 8
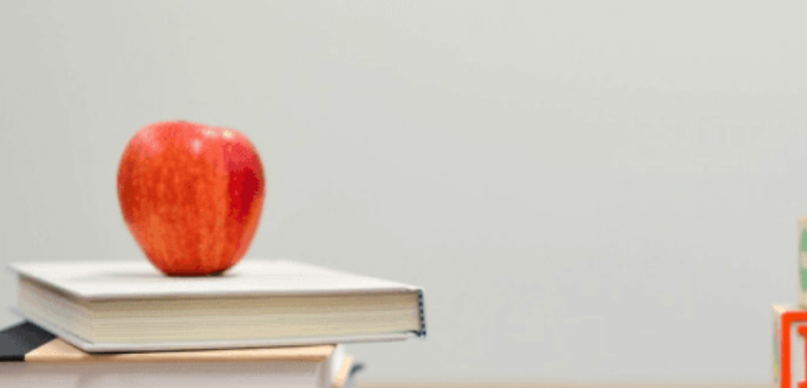
click at [57, 331] on span "A meeting agenda" at bounding box center [29, 335] width 56 height 8
click at [100, 207] on span "Over the weekend" at bounding box center [71, 211] width 57 height 8
click at [41, 207] on span "This evening" at bounding box center [21, 211] width 40 height 8
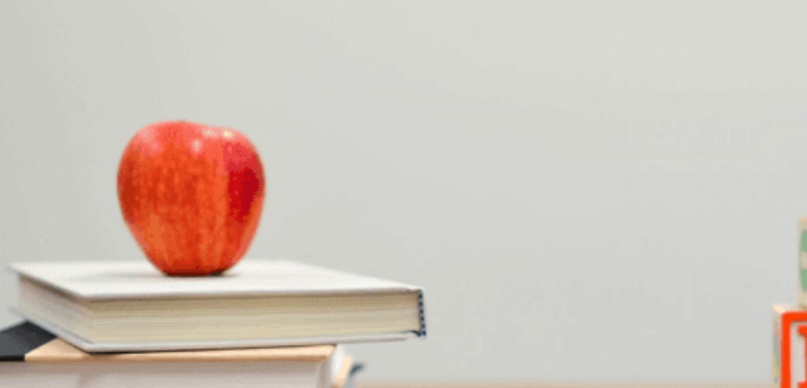
click at [84, 297] on span "A report" at bounding box center [71, 301] width 25 height 8
click at [58, 288] on button "A A meeting agenda" at bounding box center [29, 297] width 58 height 18
click at [159, 297] on span "The presentation slides" at bounding box center [122, 301] width 72 height 8
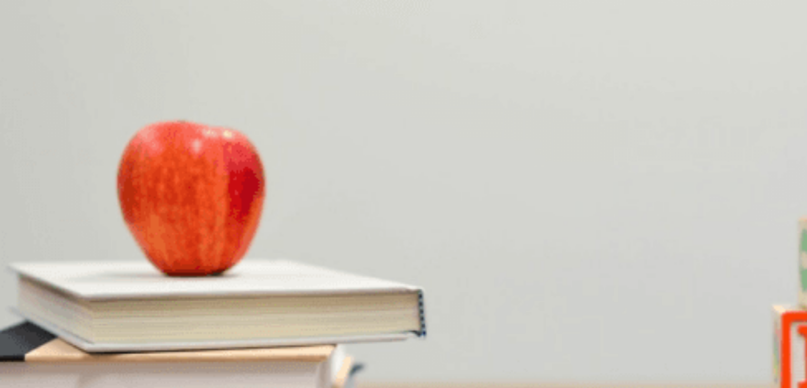
click at [30, 54] on button "Continue" at bounding box center [15, 73] width 30 height 39
drag, startPoint x: 294, startPoint y: 290, endPoint x: 305, endPoint y: 292, distance: 11.1
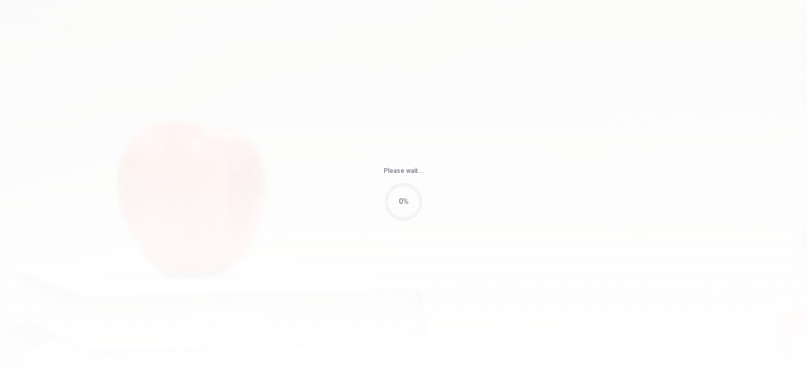
type input "93"
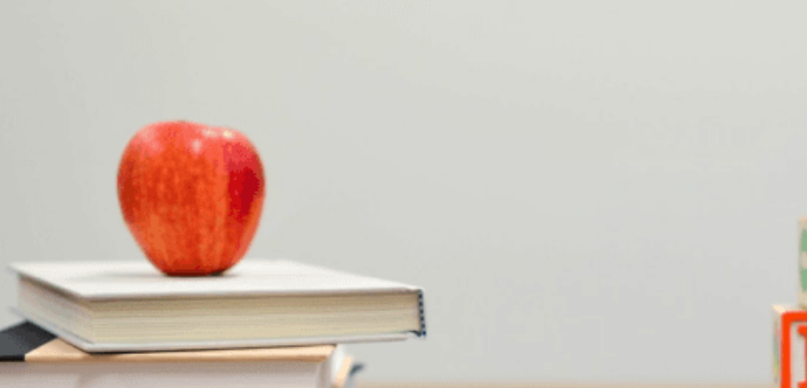
click at [169, 187] on span "What will they do before heading to the cabin?" at bounding box center [84, 192] width 169 height 10
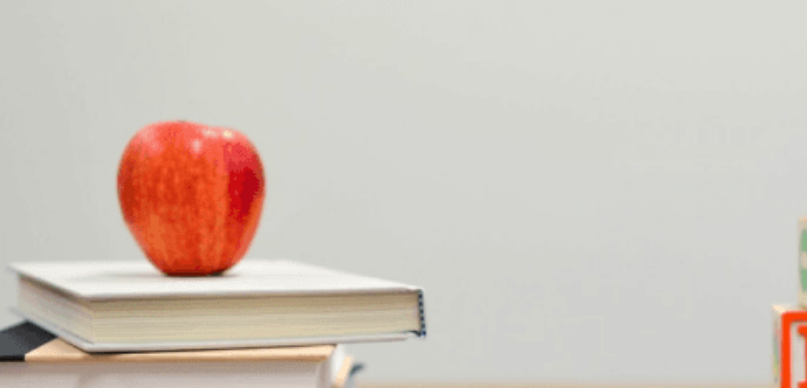
click at [169, 187] on span "What will they do before heading to the cabin?" at bounding box center [84, 192] width 169 height 10
click at [147, 259] on span "[DATE] afternoon" at bounding box center [121, 256] width 54 height 8
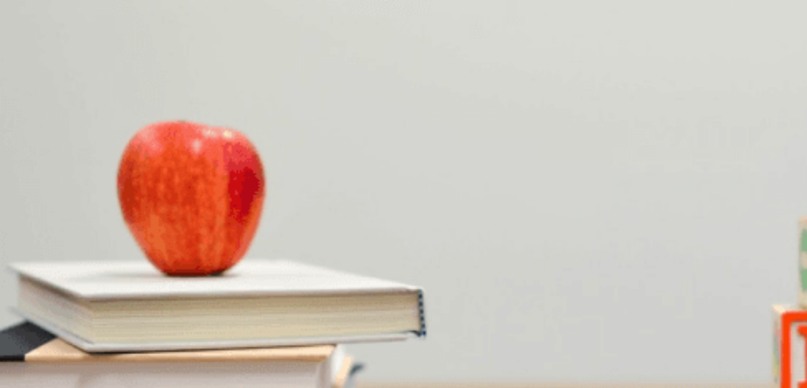
click at [50, 252] on span "[DATE] morning" at bounding box center [25, 256] width 49 height 8
click at [66, 296] on span "Hiking" at bounding box center [56, 300] width 19 height 8
click at [82, 384] on span "The mountains" at bounding box center [59, 388] width 46 height 8
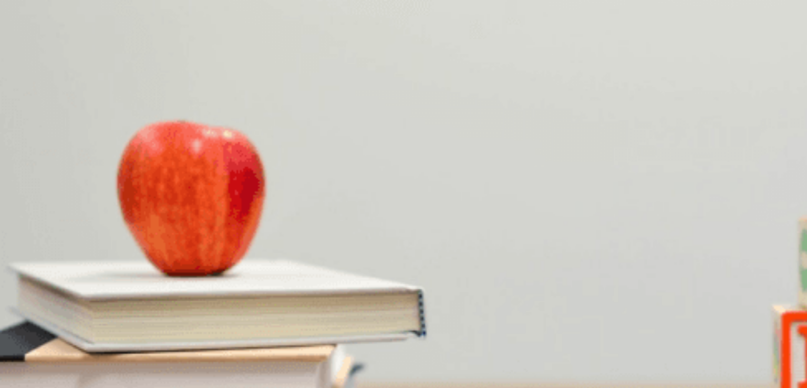
scroll to position [788, 0]
click at [95, 340] on span "A cabin" at bounding box center [82, 344] width 23 height 8
click at [99, 215] on span "Visit friends" at bounding box center [81, 211] width 36 height 8
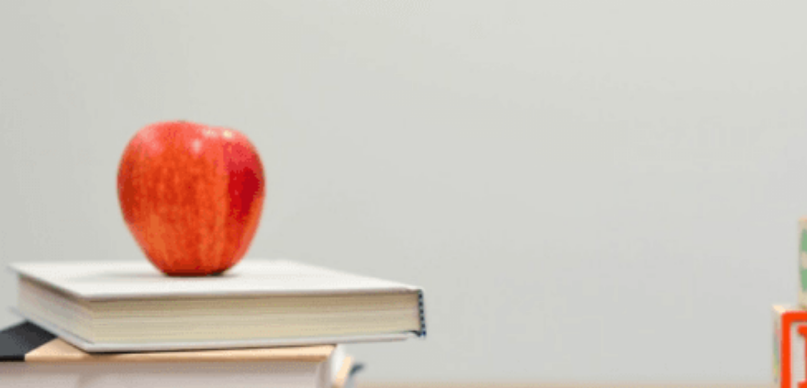
click at [171, 259] on span "[DATE]" at bounding box center [160, 256] width 22 height 8
click at [30, 54] on button "Continue" at bounding box center [15, 73] width 30 height 39
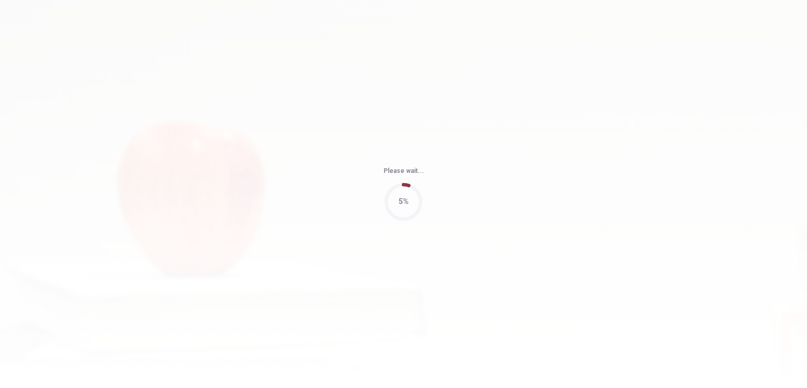
type input "56"
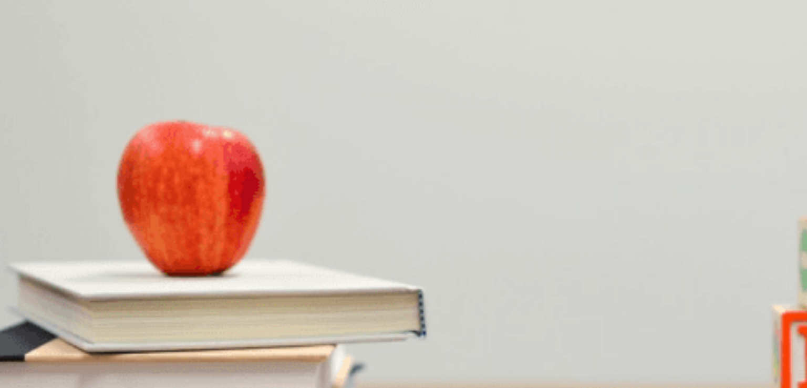
click at [144, 187] on span "Is breakfast included with her booking?" at bounding box center [72, 192] width 144 height 10
click at [87, 231] on span "When will she check in?" at bounding box center [43, 236] width 87 height 10
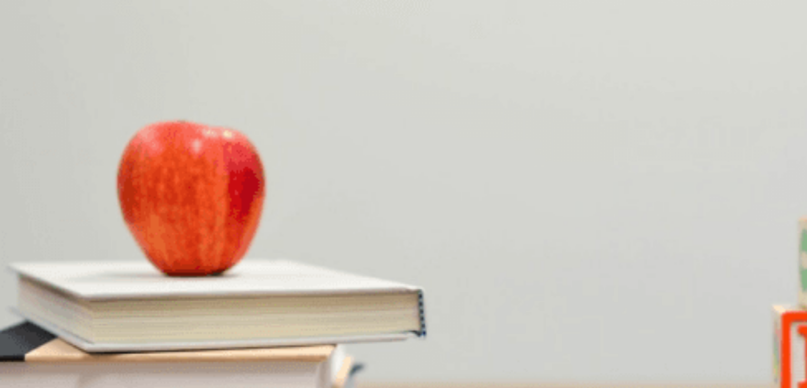
click at [87, 231] on span "When will she check in?" at bounding box center [43, 236] width 87 height 10
click at [164, 275] on span "What additional service does she ask about?" at bounding box center [82, 280] width 164 height 10
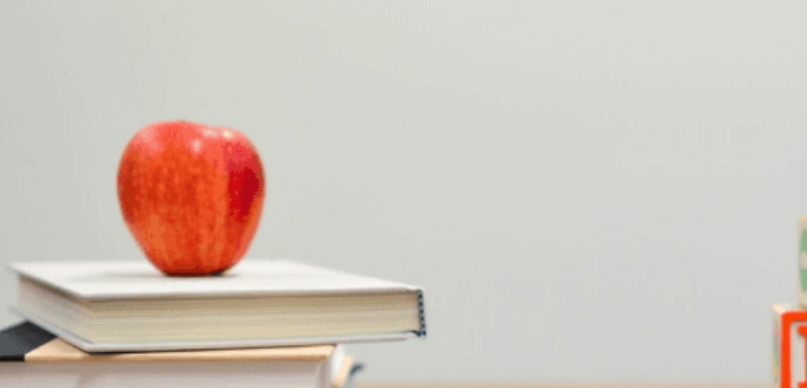
click at [164, 275] on span "What additional service does she ask about?" at bounding box center [82, 280] width 164 height 10
drag, startPoint x: 392, startPoint y: 120, endPoint x: 481, endPoint y: 123, distance: 89.3
click at [164, 275] on span "What additional service does she ask about?" at bounding box center [82, 280] width 164 height 10
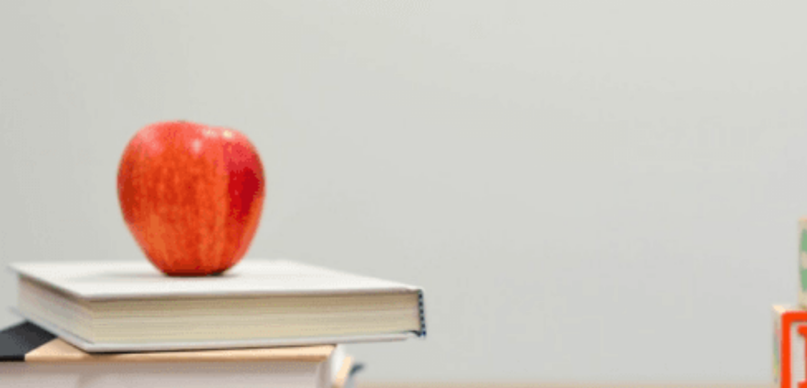
drag, startPoint x: 375, startPoint y: 201, endPoint x: 435, endPoint y: 202, distance: 60.4
click at [138, 319] on span "What type of room does she choose?" at bounding box center [69, 324] width 138 height 10
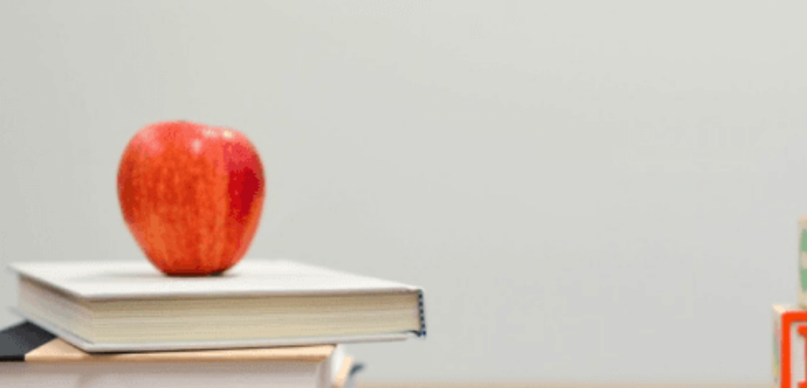
drag, startPoint x: 439, startPoint y: 140, endPoint x: 407, endPoint y: 143, distance: 32.2
click at [164, 275] on span "What additional service does she ask about?" at bounding box center [82, 280] width 164 height 10
drag, startPoint x: 407, startPoint y: 143, endPoint x: 443, endPoint y: 143, distance: 35.7
click at [164, 275] on span "What additional service does she ask about?" at bounding box center [82, 280] width 164 height 10
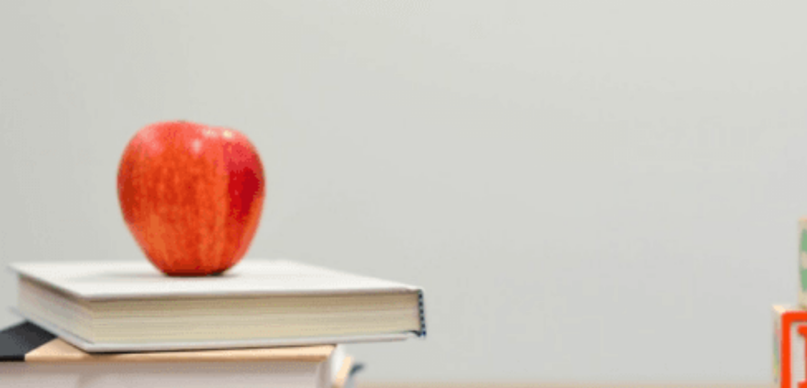
scroll to position [87, 0]
click at [76, 297] on span "Two nights" at bounding box center [59, 301] width 34 height 8
click at [96, 173] on span "[DATE]" at bounding box center [85, 169] width 22 height 8
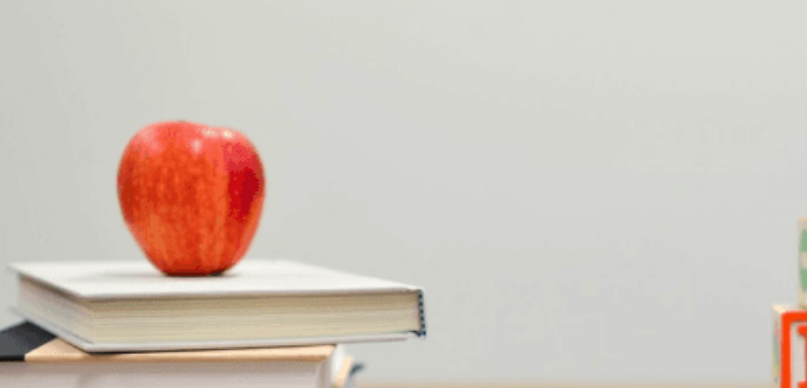
click at [13, 207] on span "Yes" at bounding box center [7, 211] width 12 height 8
click at [32, 287] on button "A Breakfast" at bounding box center [16, 296] width 32 height 18
click at [94, 340] on span "Deluxe" at bounding box center [83, 344] width 22 height 8
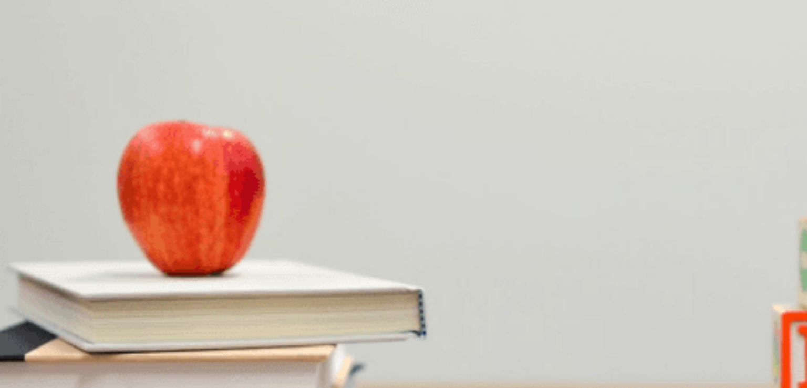
scroll to position [0, 0]
click at [30, 54] on button "Continue" at bounding box center [15, 73] width 30 height 39
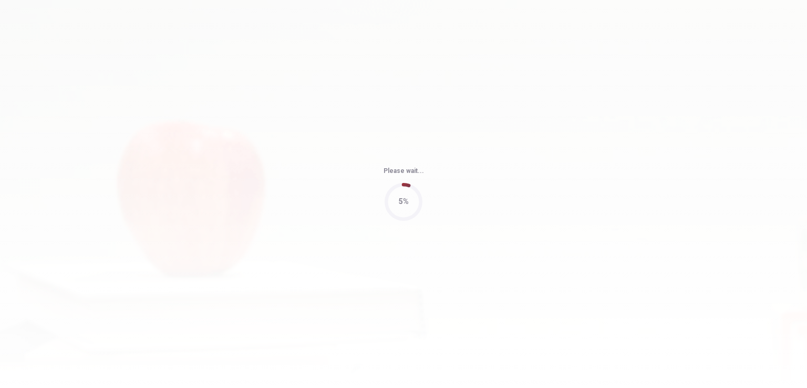
type input "61"
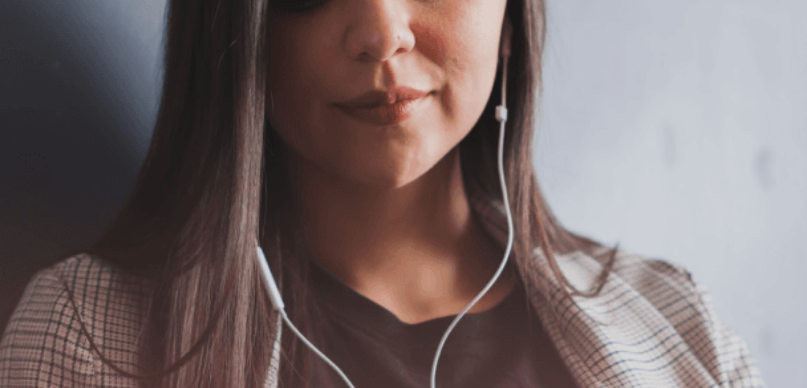
scroll to position [53, 0]
drag, startPoint x: 300, startPoint y: 202, endPoint x: 319, endPoint y: 200, distance: 18.5
click at [237, 200] on span "Use a headset if available (recommended for best audio quality). Ensure your mi…" at bounding box center [118, 165] width 237 height 86
click at [225, 207] on span "Use a headset if available (recommended for best audio quality). Ensure your mi…" at bounding box center [118, 165] width 237 height 86
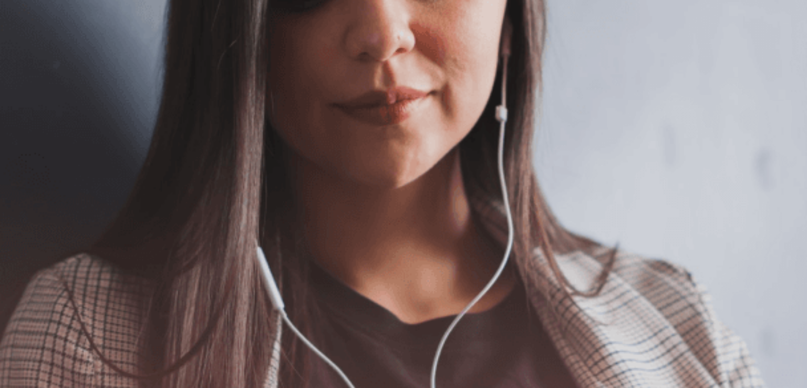
click at [225, 207] on span "Use a headset if available (recommended for best audio quality). Ensure your mi…" at bounding box center [118, 165] width 237 height 86
click at [30, 54] on button "Continue" at bounding box center [15, 73] width 30 height 39
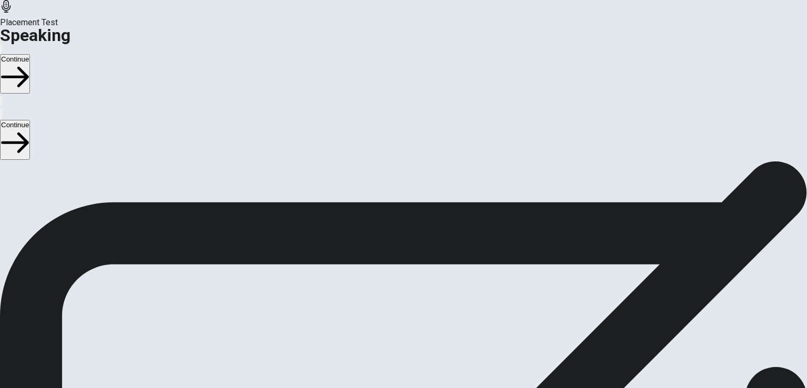
scroll to position [53, 0]
click at [419, 282] on icon at bounding box center [404, 298] width 32 height 32
click at [410, 282] on icon at bounding box center [399, 298] width 23 height 32
click at [392, 319] on button "Play Audio" at bounding box center [391, 324] width 2 height 10
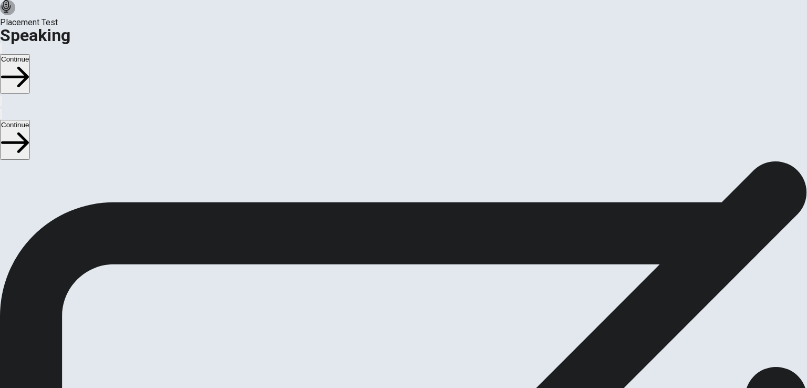
click at [391, 326] on icon "Pause Audio" at bounding box center [391, 326] width 0 height 0
click at [153, 219] on span "Check if your microphone works here. Record your voice. Try to play it back. If…" at bounding box center [133, 177] width 267 height 111
click at [153, 227] on span "Check if your microphone works here. Record your voice. Try to play it back. If…" at bounding box center [133, 177] width 267 height 111
click at [154, 233] on span "Check if your microphone works here. Record your voice. Try to play it back. If…" at bounding box center [133, 177] width 267 height 111
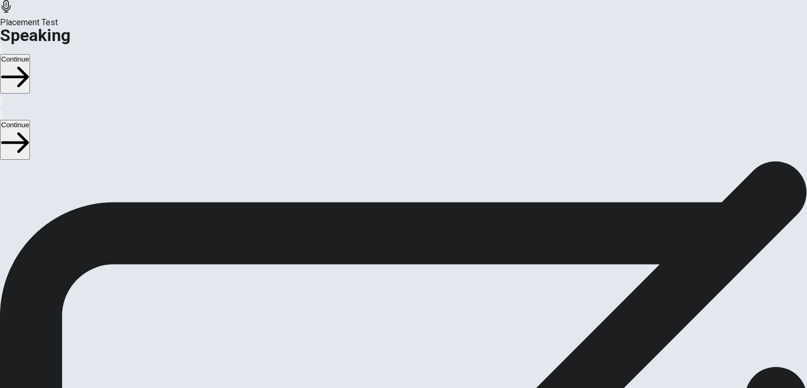
click at [154, 233] on span "Check if your microphone works here. Record your voice. Try to play it back. If…" at bounding box center [133, 177] width 267 height 111
click at [419, 287] on div "00:00:08" at bounding box center [404, 282] width 32 height 96
click at [389, 326] on icon "Record Again" at bounding box center [389, 326] width 0 height 0
click at [416, 355] on icon at bounding box center [402, 373] width 27 height 37
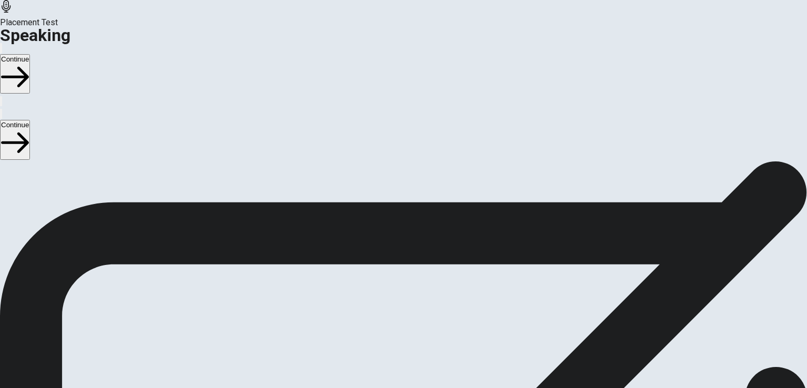
click at [392, 319] on button "Play Audio" at bounding box center [391, 324] width 2 height 10
click at [30, 54] on button "Continue" at bounding box center [15, 73] width 30 height 39
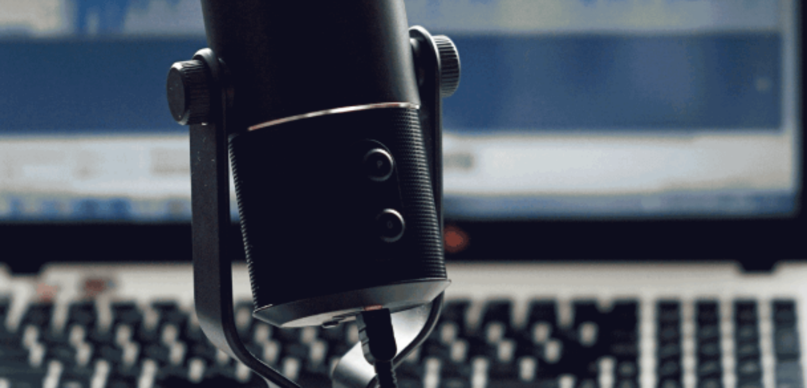
scroll to position [22, 0]
click at [30, 54] on button "Continue" at bounding box center [15, 73] width 30 height 39
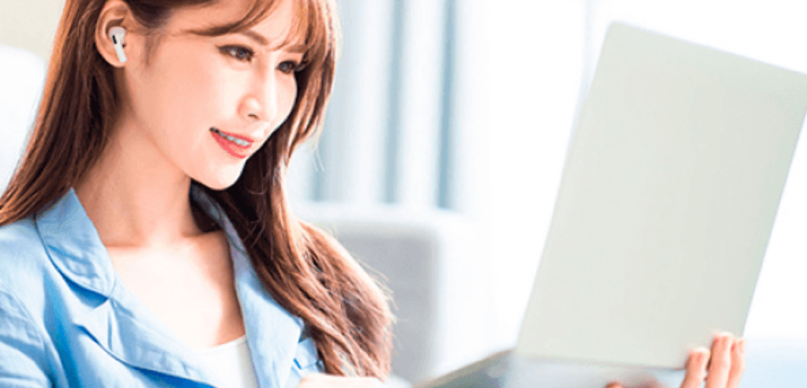
scroll to position [0, 0]
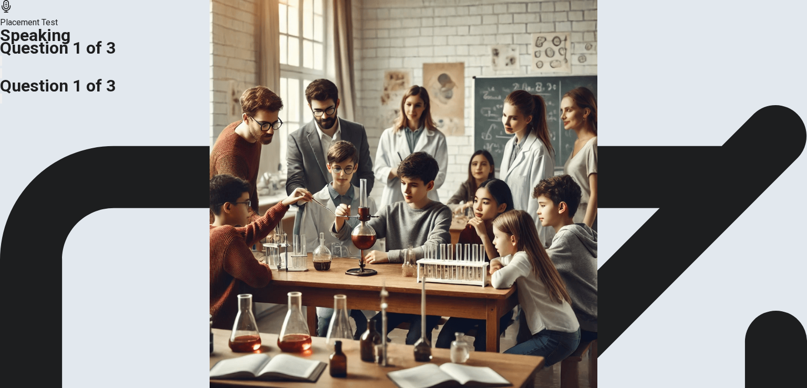
click at [264, 272] on img at bounding box center [403, 194] width 807 height 388
click at [63, 151] on span "Preparation Time" at bounding box center [31, 146] width 63 height 10
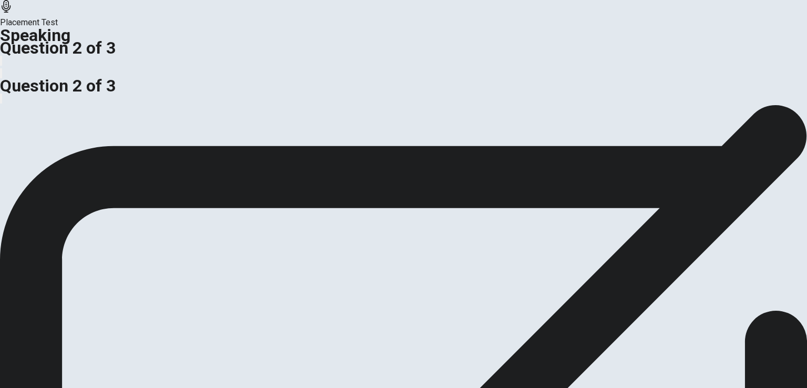
click at [175, 116] on span "What was your favorite subject at school? Why?" at bounding box center [87, 111] width 175 height 10
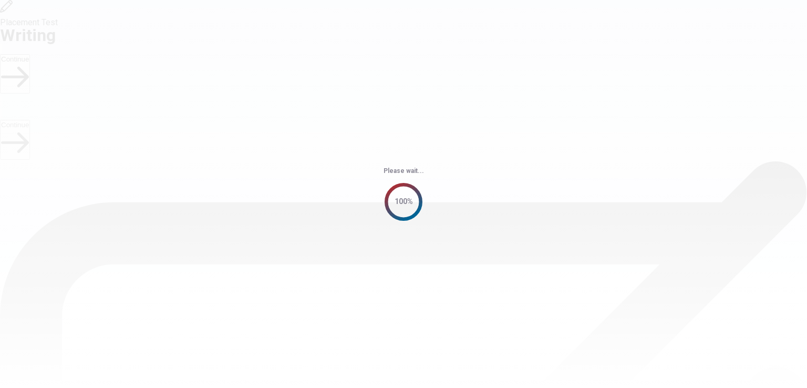
click at [605, 259] on div "Please wait... 100%" at bounding box center [403, 194] width 807 height 388
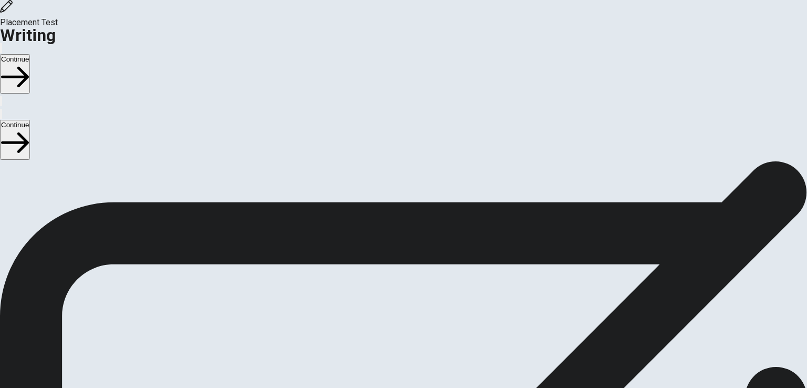
click at [158, 162] on span "Write about your opinion on a topic. Important things to remember: Try to write…" at bounding box center [112, 261] width 224 height 199
click at [213, 162] on span "Write about your opinion on a topic. Important things to remember: Try to write…" at bounding box center [112, 261] width 224 height 199
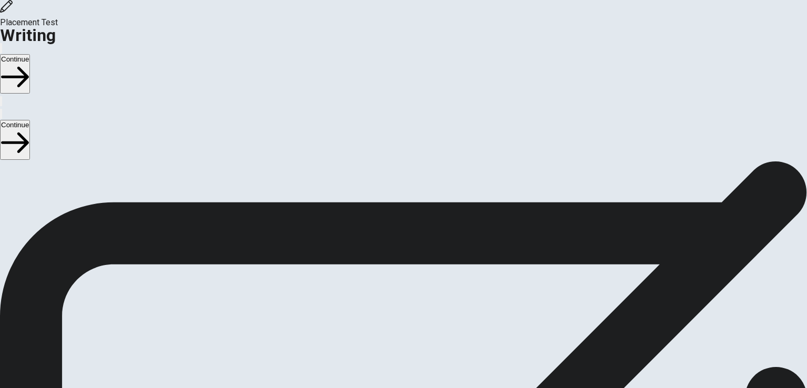
click at [213, 162] on span "Write about your opinion on a topic. Important things to remember: Try to write…" at bounding box center [112, 261] width 224 height 199
drag, startPoint x: 128, startPoint y: 235, endPoint x: 209, endPoint y: 250, distance: 82.3
click at [209, 250] on span "Write about your opinion on a topic. Important things to remember: Try to write…" at bounding box center [112, 261] width 224 height 199
click at [211, 250] on span "Write about your opinion on a topic. Important things to remember: Try to write…" at bounding box center [112, 261] width 224 height 199
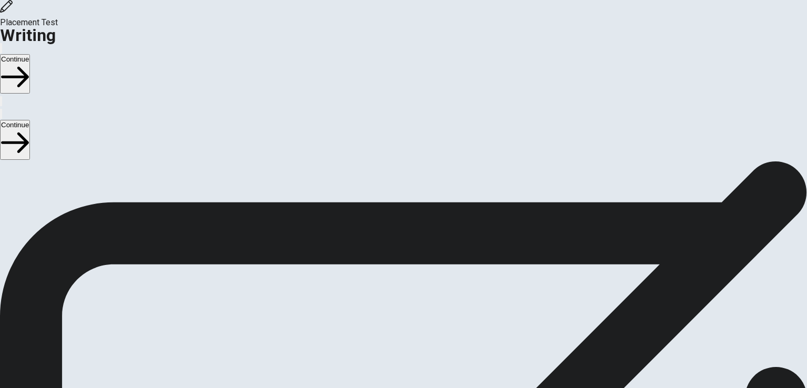
click at [211, 250] on span "Write about your opinion on a topic. Important things to remember: Try to write…" at bounding box center [112, 261] width 224 height 199
click at [224, 325] on span "Write about your opinion on a topic. Important things to remember: Try to write…" at bounding box center [112, 261] width 224 height 199
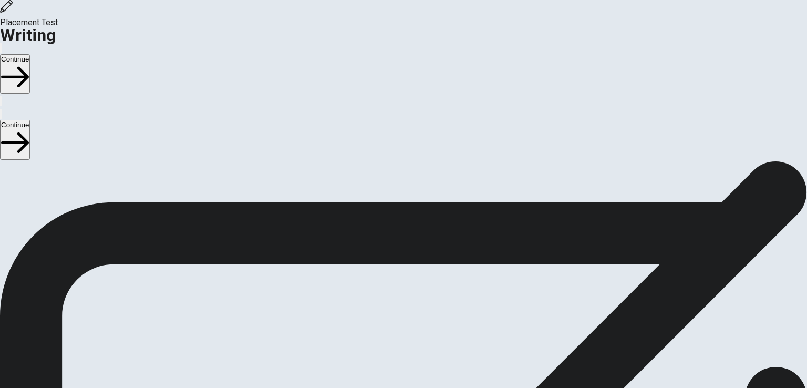
click at [224, 295] on span "Write about your opinion on a topic. Important things to remember: Try to write…" at bounding box center [112, 261] width 224 height 199
drag, startPoint x: 131, startPoint y: 300, endPoint x: 237, endPoint y: 297, distance: 106.7
click at [224, 298] on span "Write about your opinion on a topic. Important things to remember: Try to write…" at bounding box center [112, 261] width 224 height 199
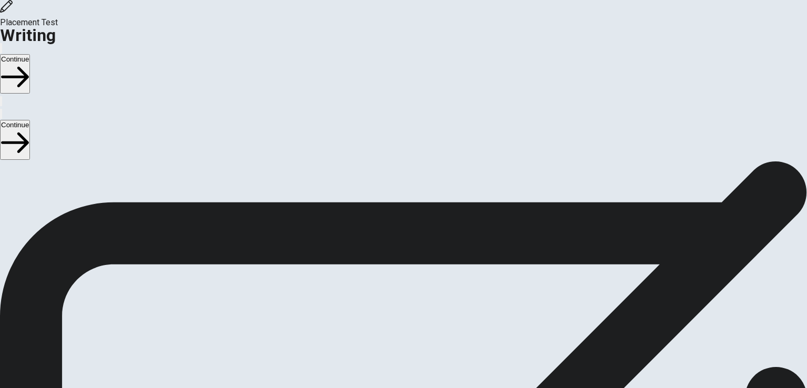
click at [224, 297] on span "Write about your opinion on a topic. Important things to remember: Try to write…" at bounding box center [112, 261] width 224 height 199
click at [194, 324] on span "Write about your opinion on a topic. Important things to remember: Try to write…" at bounding box center [112, 261] width 224 height 199
drag, startPoint x: 155, startPoint y: 324, endPoint x: 193, endPoint y: 324, distance: 37.8
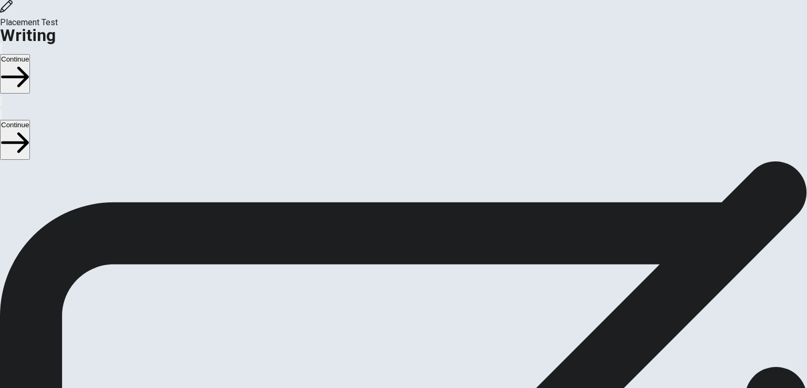
click at [193, 324] on span "Write about your opinion on a topic. Important things to remember: Try to write…" at bounding box center [112, 261] width 224 height 199
click at [217, 321] on span "Write about your opinion on a topic. Important things to remember: Try to write…" at bounding box center [112, 261] width 224 height 199
click at [224, 321] on span "Write about your opinion on a topic. Important things to remember: Try to write…" at bounding box center [112, 261] width 224 height 199
click at [224, 267] on span "Write about your opinion on a topic. Important things to remember: Try to write…" at bounding box center [112, 261] width 224 height 199
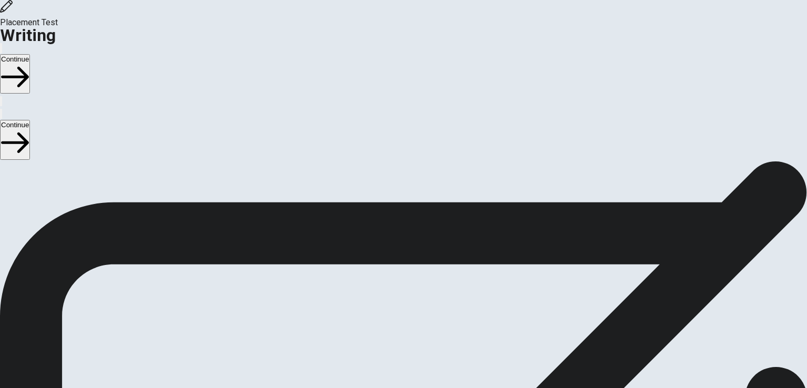
click at [30, 54] on button "Continue" at bounding box center [15, 73] width 30 height 39
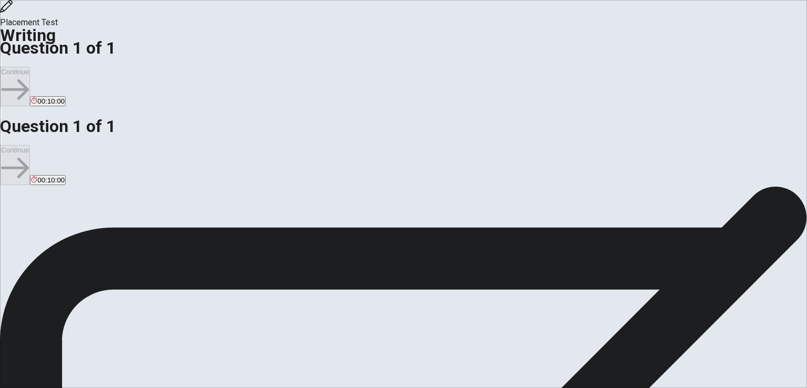
type textarea "Nowadays, computer very important in life. it helps us to make internaltional f…"
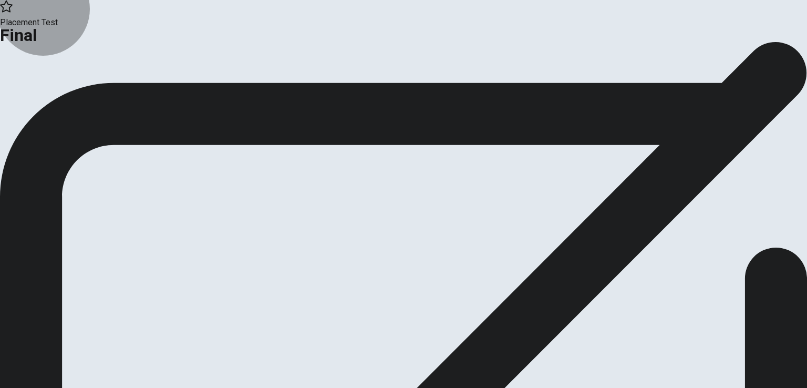
click at [43, 94] on button "Continue" at bounding box center [21, 86] width 43 height 14
